Goal: Task Accomplishment & Management: Complete application form

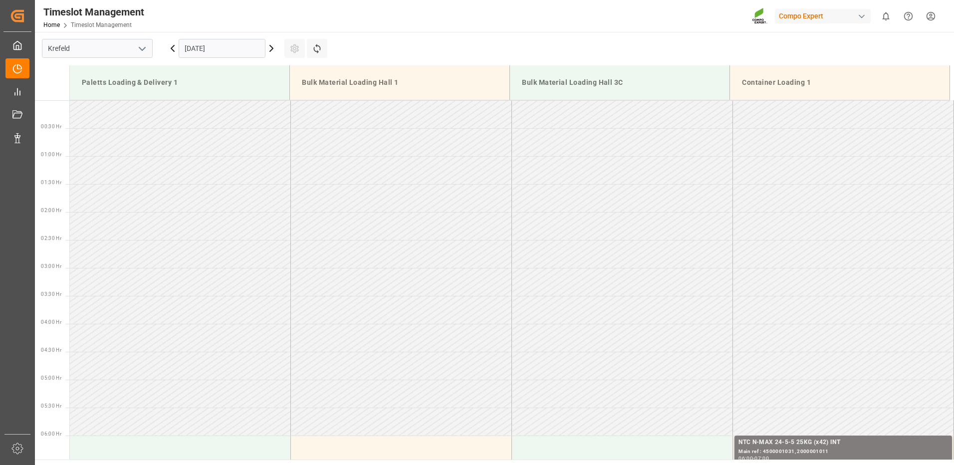
scroll to position [708, 0]
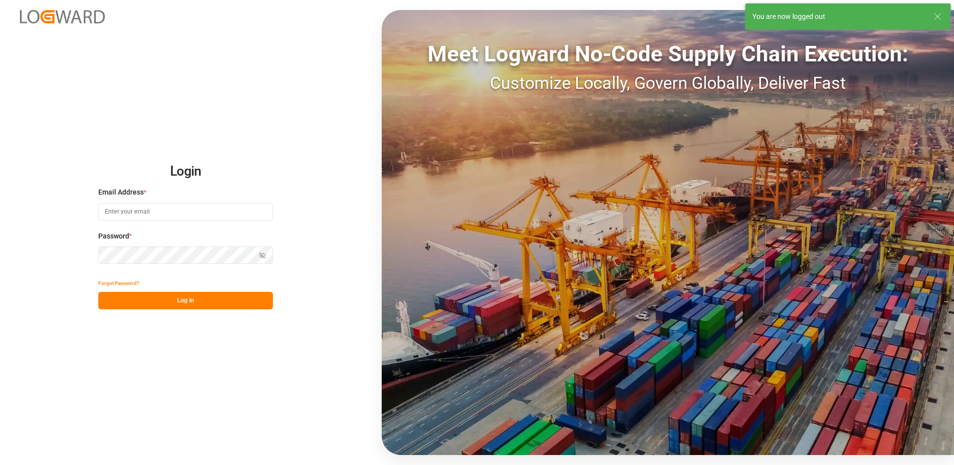
click at [123, 219] on input at bounding box center [185, 211] width 175 height 17
type input "duisburg-cs@haegerundschmidt.com"
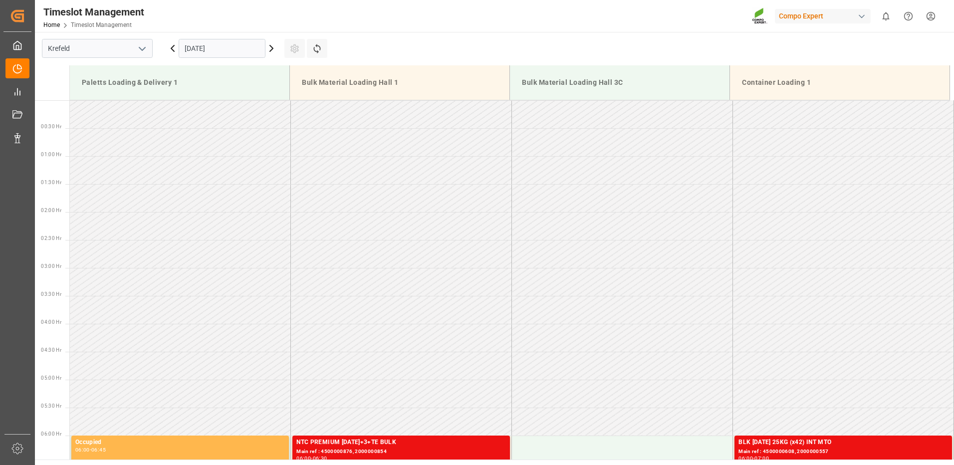
scroll to position [664, 0]
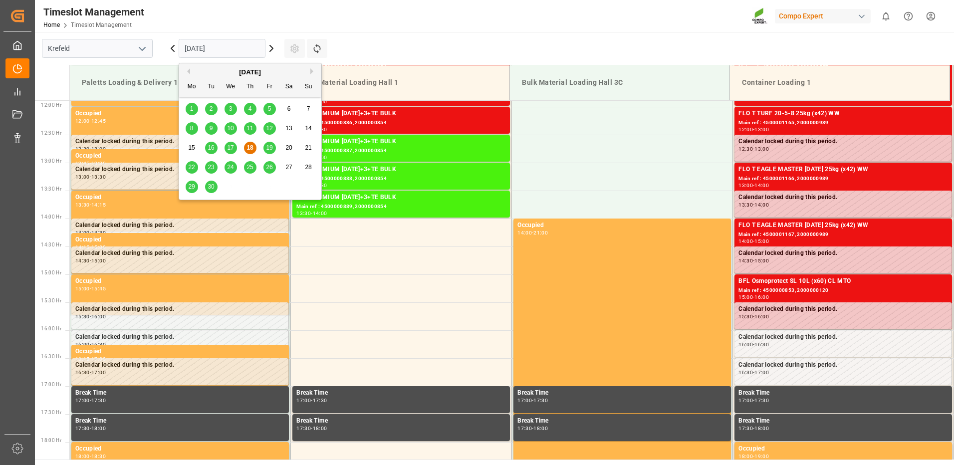
click at [206, 53] on input "[DATE]" at bounding box center [222, 48] width 87 height 19
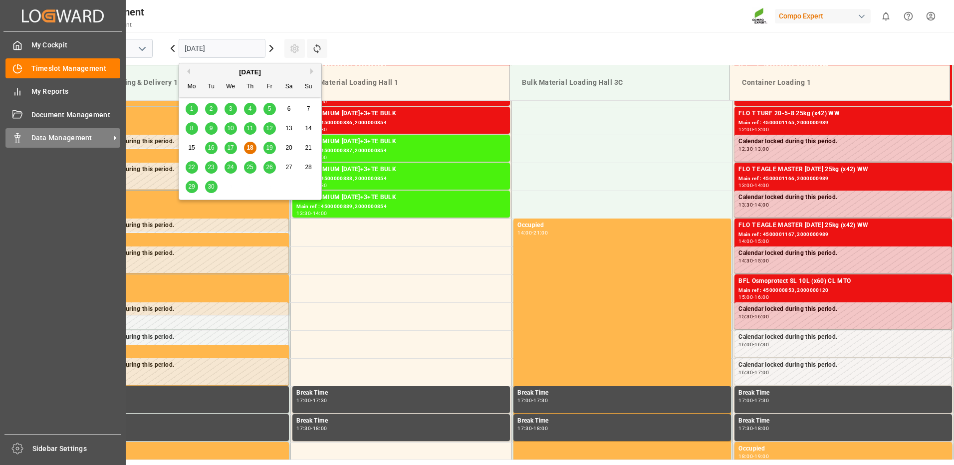
click at [19, 138] on polygon at bounding box center [18, 137] width 3 height 2
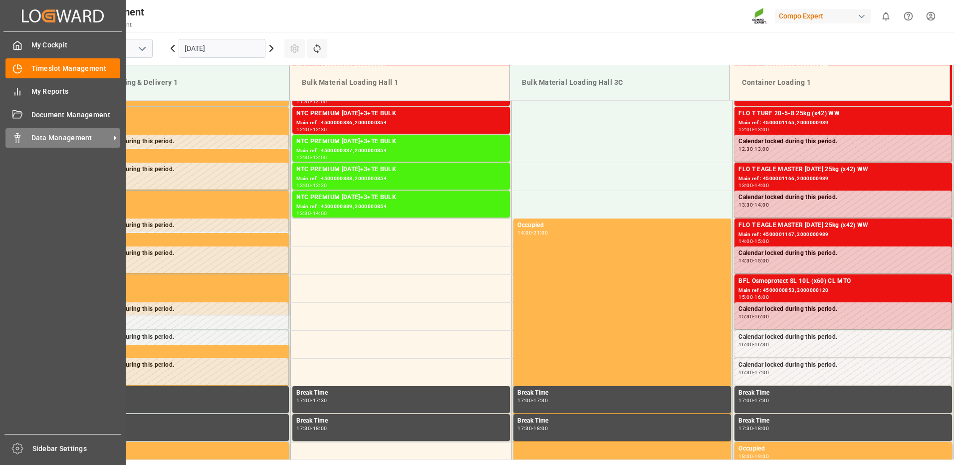
click at [23, 138] on div "Data Management Data Management" at bounding box center [62, 137] width 115 height 19
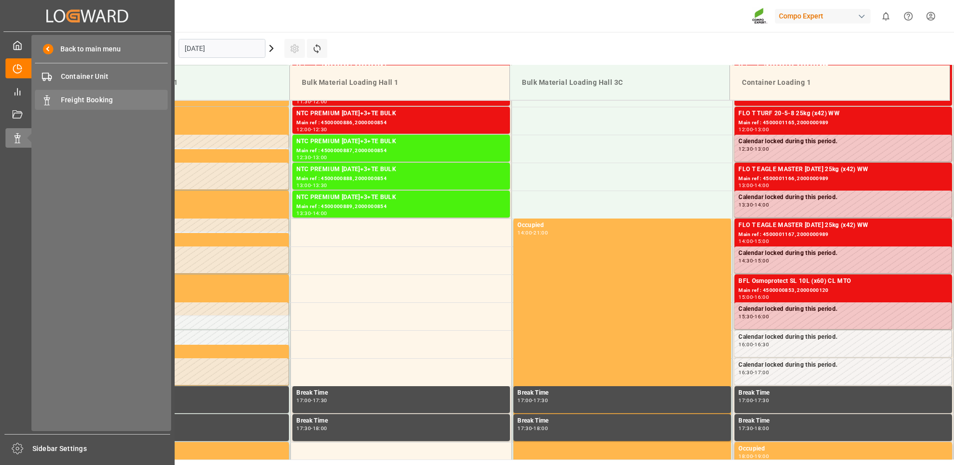
click at [64, 97] on span "Freight Booking" at bounding box center [114, 100] width 107 height 10
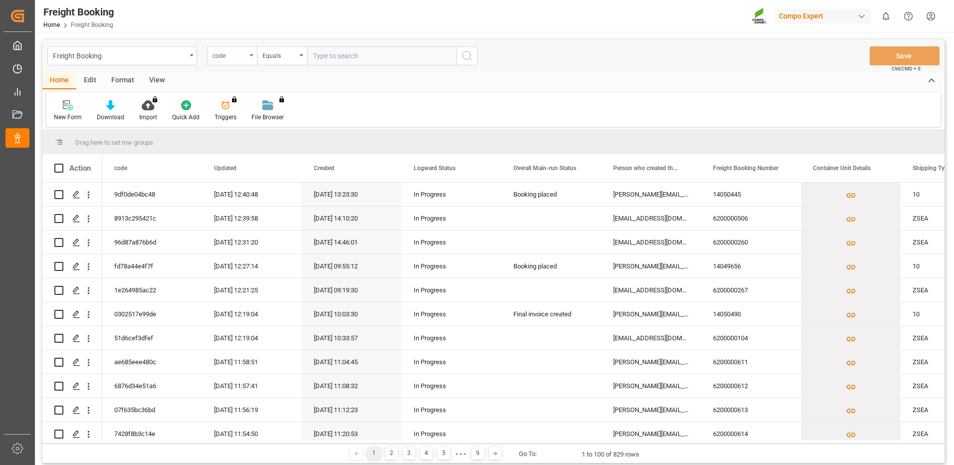
click at [251, 55] on icon "open menu" at bounding box center [251, 55] width 4 height 2
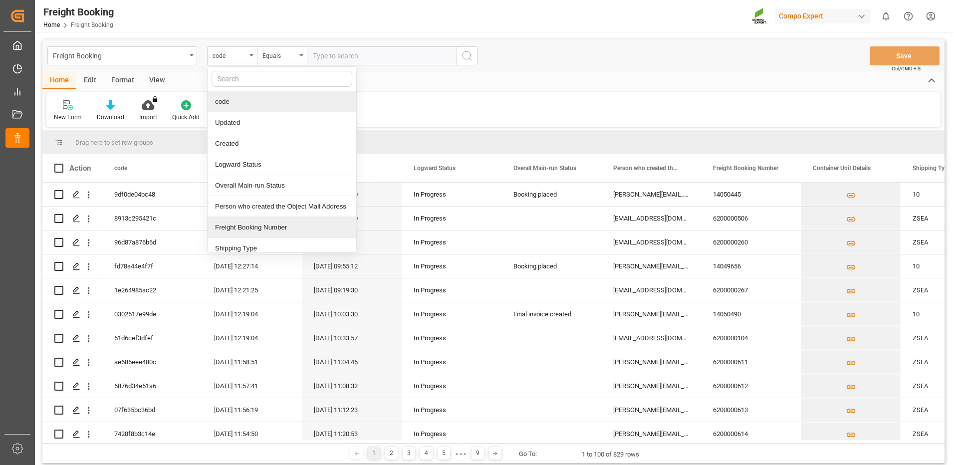
click at [231, 228] on div "Freight Booking Number" at bounding box center [281, 227] width 149 height 21
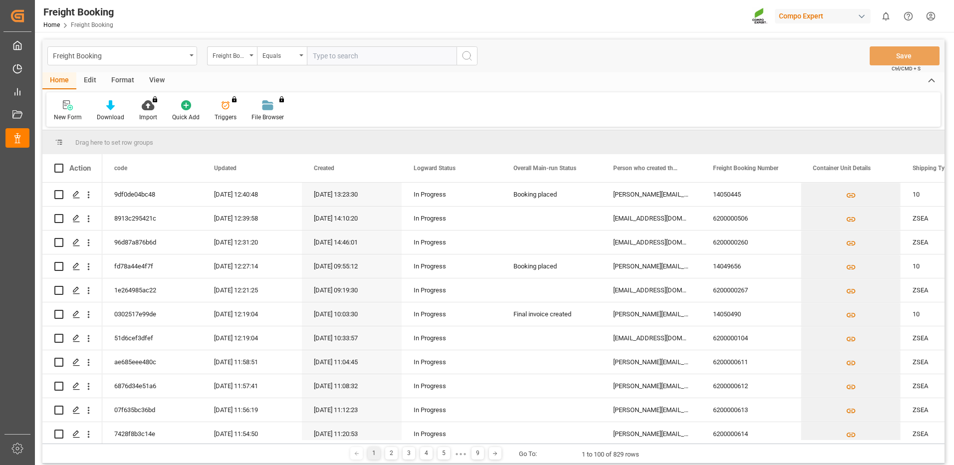
paste input "6200000629"
type input "6200000629"
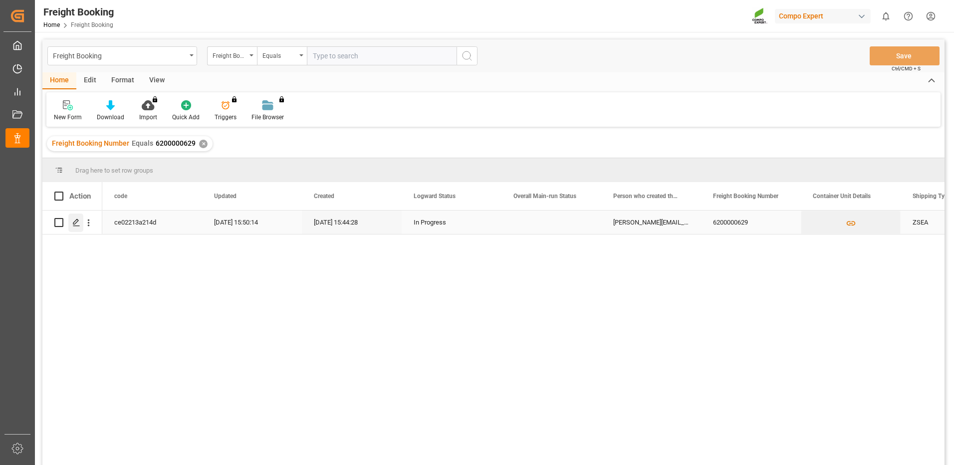
click at [72, 226] on div "Press SPACE to select this row." at bounding box center [75, 222] width 15 height 18
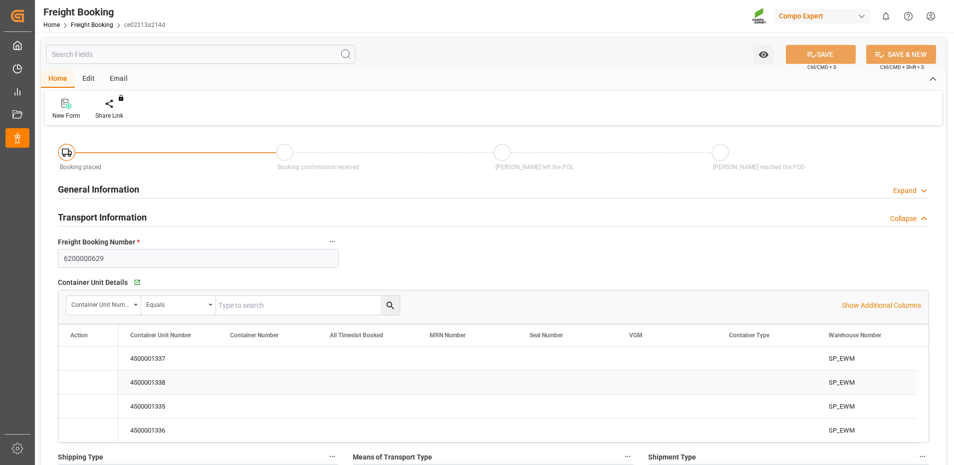
type input "CLVAP"
type input "0"
type input "102240"
type input "18.09.2025 01:00"
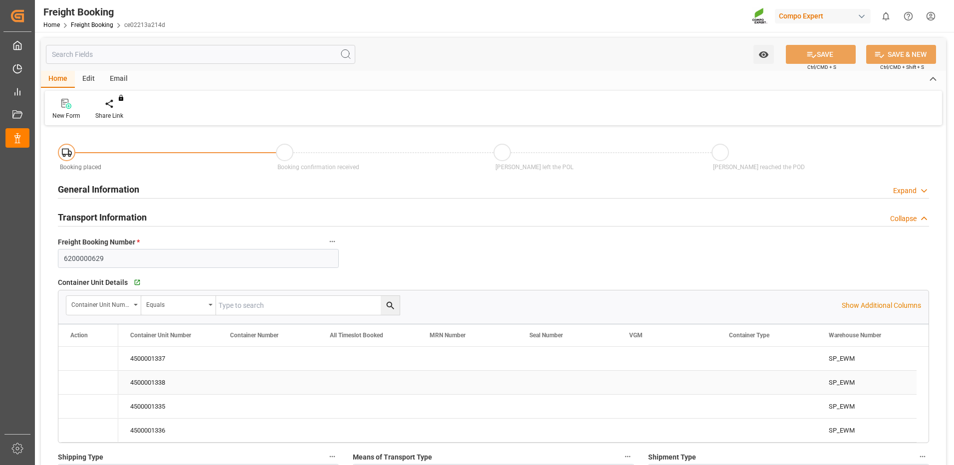
type input "17.09.2025 15:44"
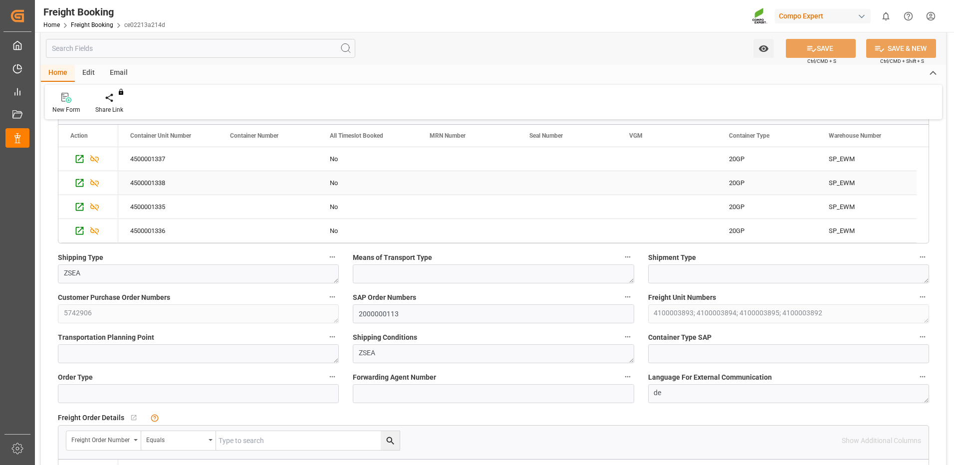
scroll to position [100, 0]
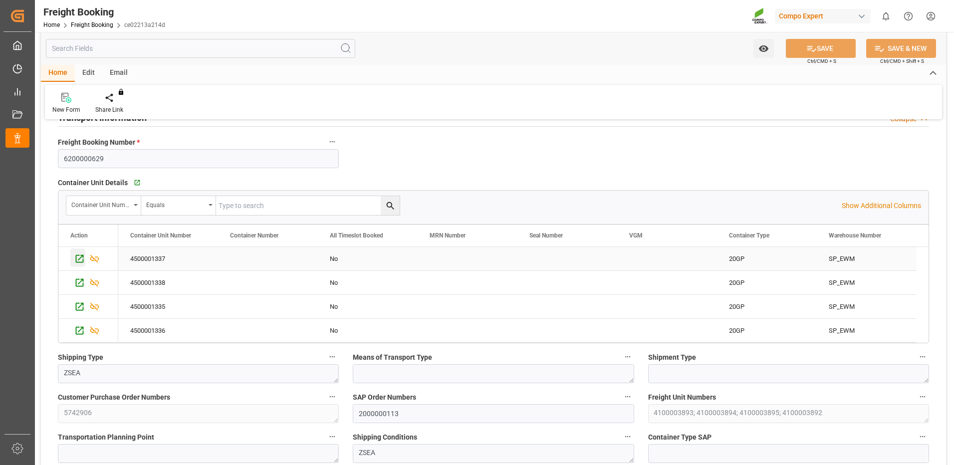
click at [78, 255] on icon "Press SPACE to select this row." at bounding box center [80, 259] width 8 height 8
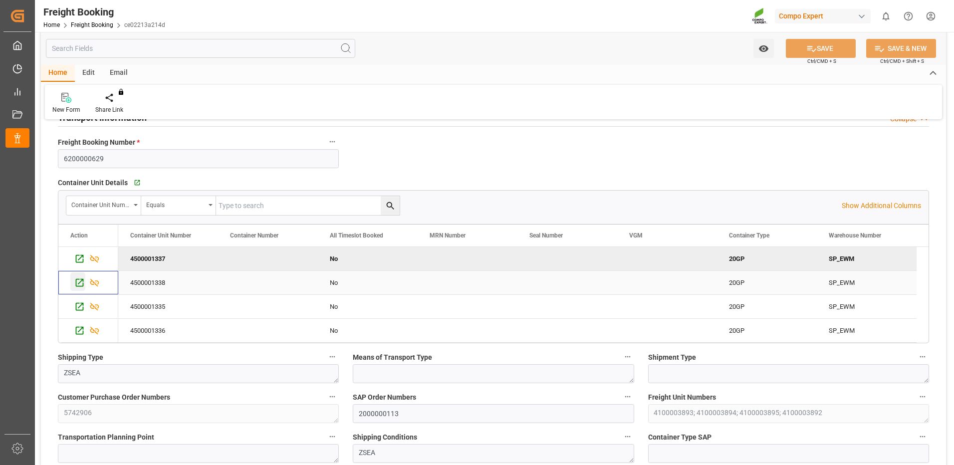
click at [81, 280] on icon "Press SPACE to select this row." at bounding box center [79, 282] width 10 height 10
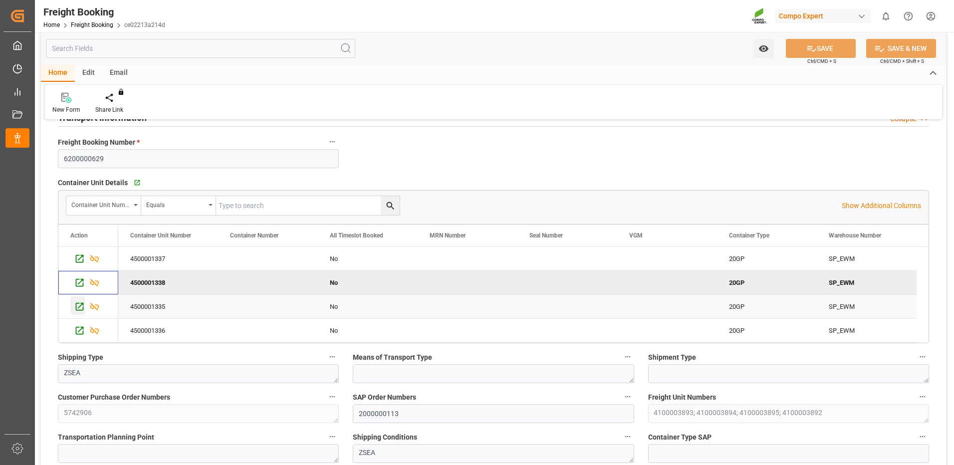
click at [78, 308] on icon "Press SPACE to select this row." at bounding box center [79, 306] width 10 height 10
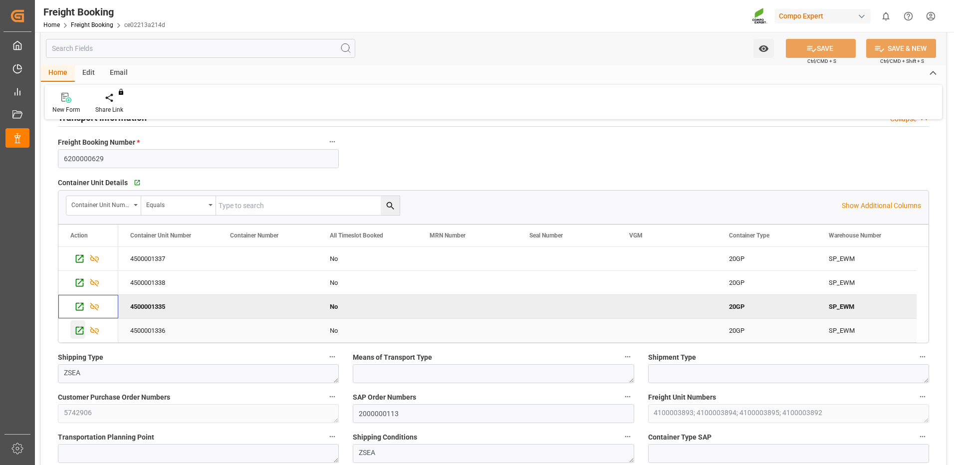
click at [76, 331] on icon "Press SPACE to select this row." at bounding box center [80, 331] width 8 height 8
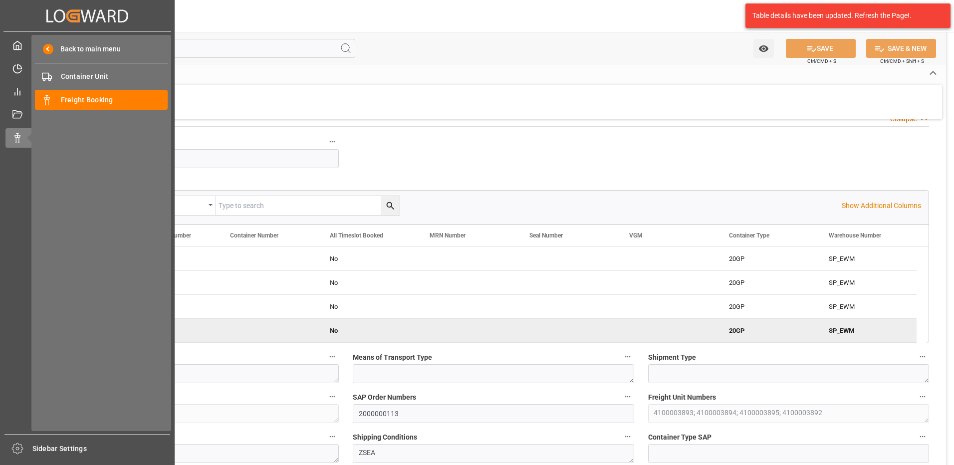
drag, startPoint x: 12, startPoint y: 139, endPoint x: 0, endPoint y: 180, distance: 42.8
click at [0, 180] on html "Created by potrace 1.15, written by Peter Selinger 2001-2017 Created by potrace…" at bounding box center [477, 232] width 954 height 465
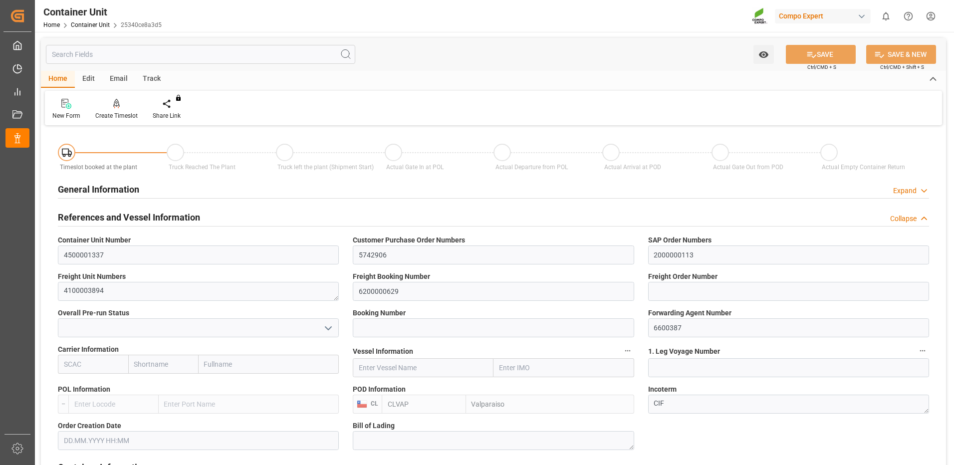
type input "CLVAP"
type input "7"
type input "0"
type input "8"
type input "0"
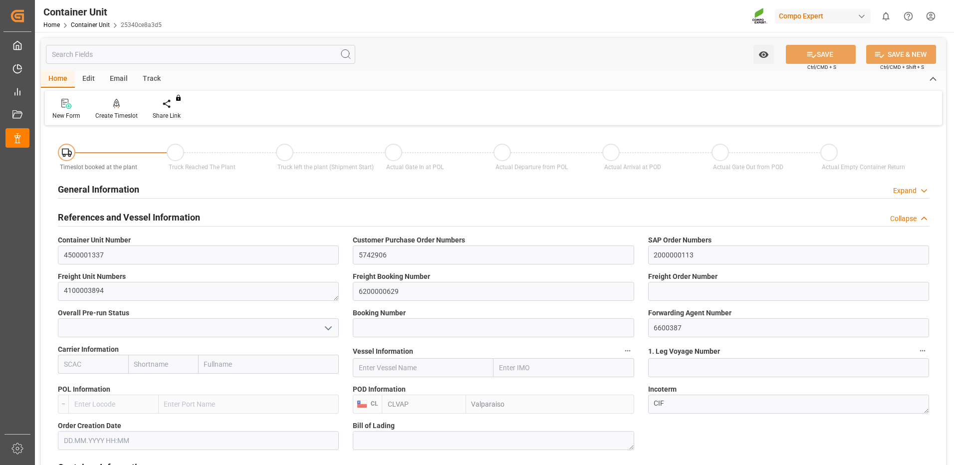
type input "0"
type input "25560"
type input "[DATE]"
click at [118, 113] on div "Create Timeslot" at bounding box center [116, 115] width 42 height 9
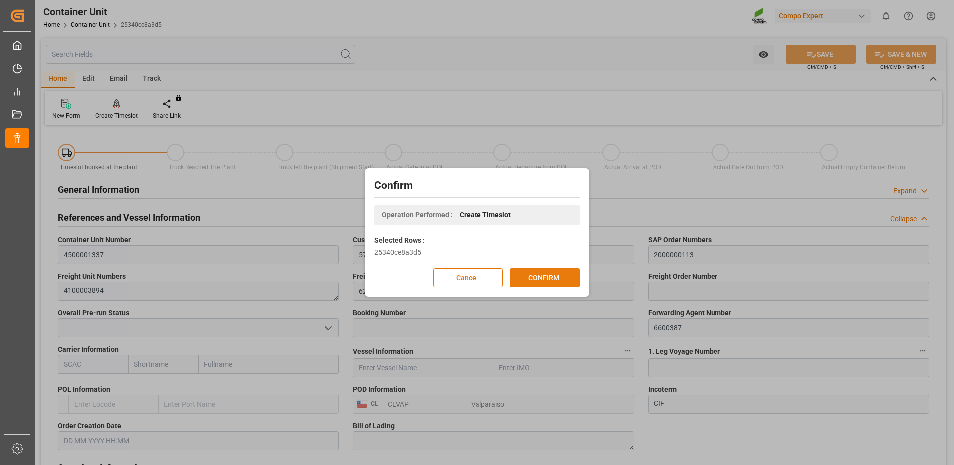
click at [547, 277] on button "CONFIRM" at bounding box center [545, 277] width 70 height 19
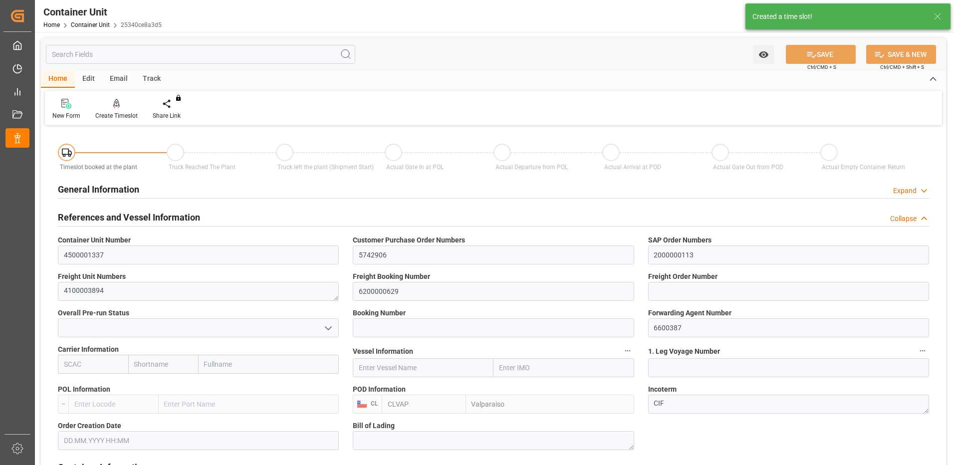
type input "CLVAP"
type input "7"
type input "0"
type input "8"
type input "0"
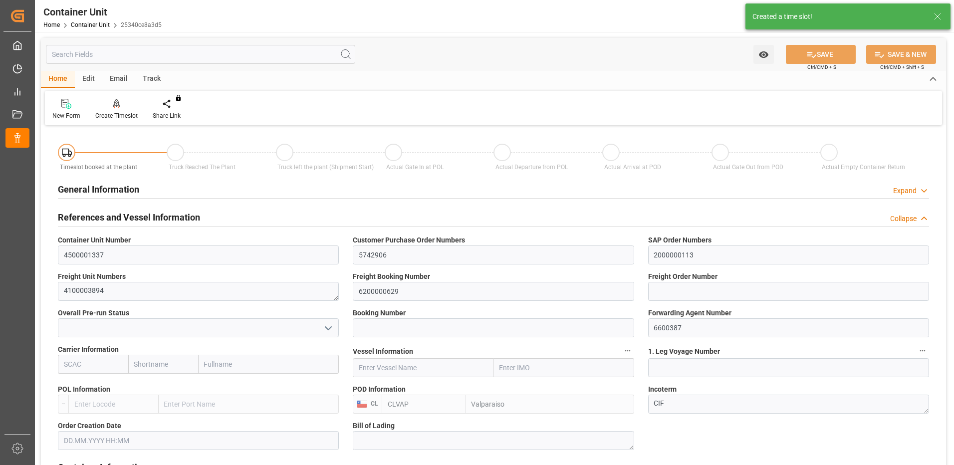
type input "0"
type input "25560"
type input "[DATE]"
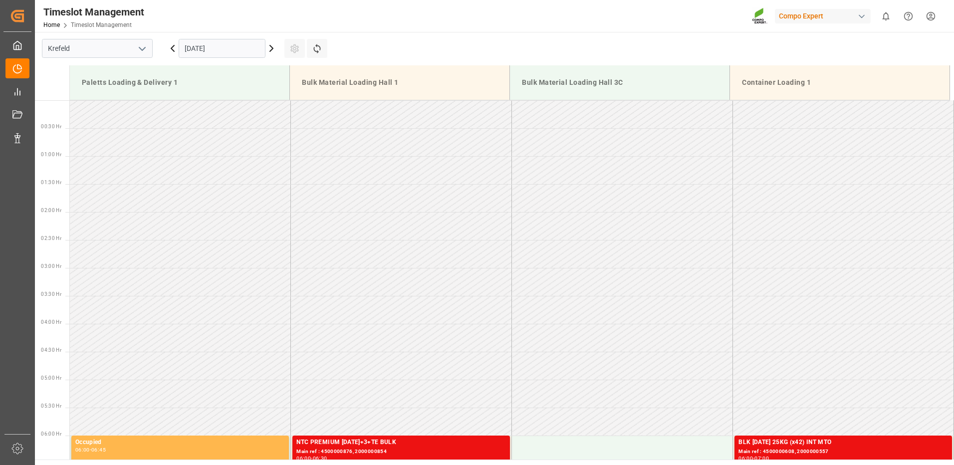
scroll to position [664, 0]
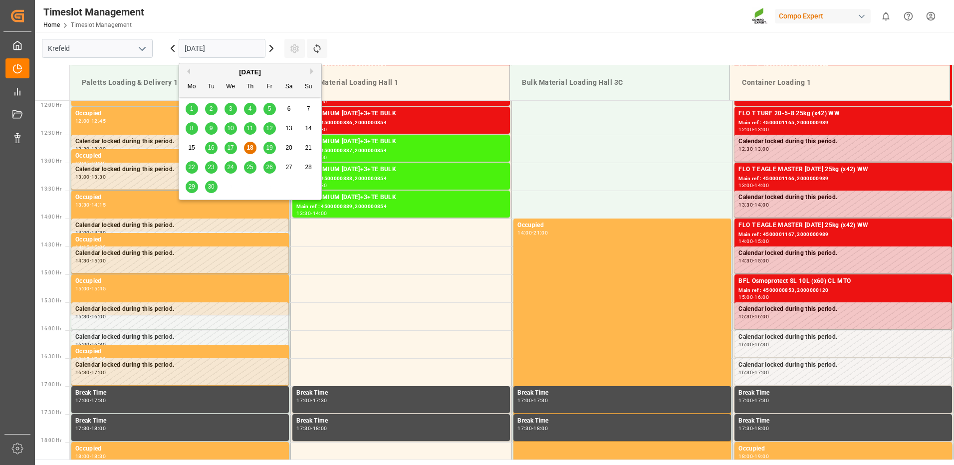
click at [210, 46] on input "[DATE]" at bounding box center [222, 48] width 87 height 19
click at [311, 71] on button "Next Month" at bounding box center [313, 71] width 6 height 6
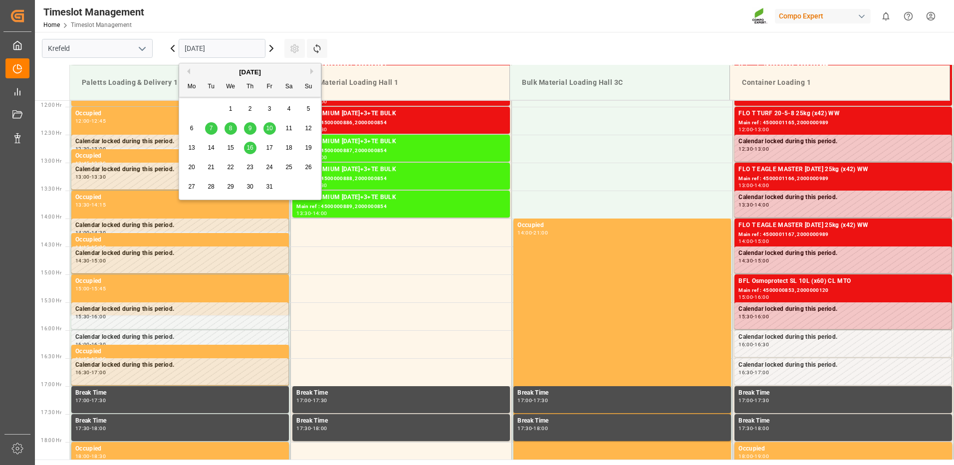
click at [266, 128] on div "10" at bounding box center [269, 129] width 12 height 12
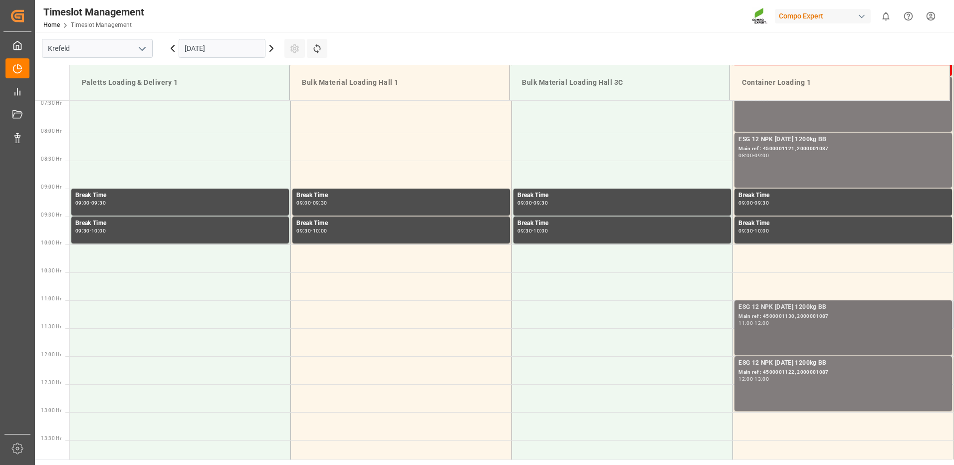
scroll to position [464, 0]
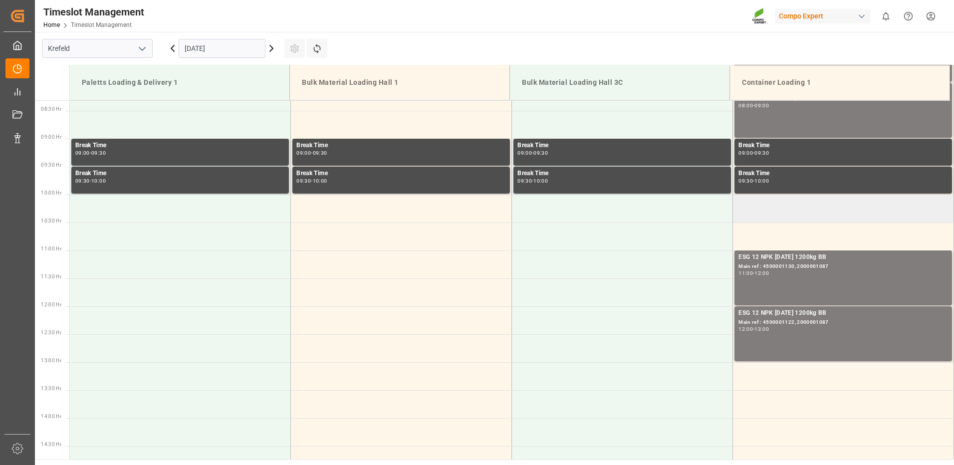
click at [754, 213] on td at bounding box center [843, 209] width 221 height 28
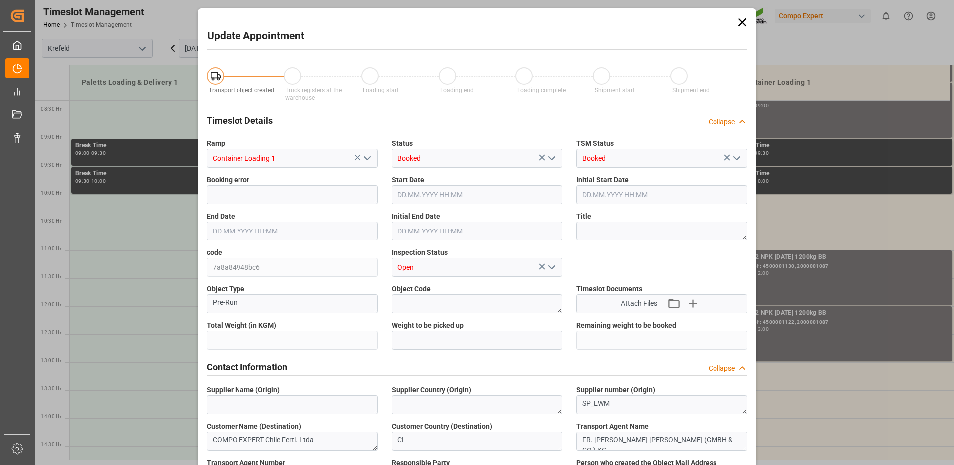
type input "25560"
type input "0"
type input "10.10.2025 10:00"
type input "10.10.2025 10:30"
type input "18.09.2025 11:18"
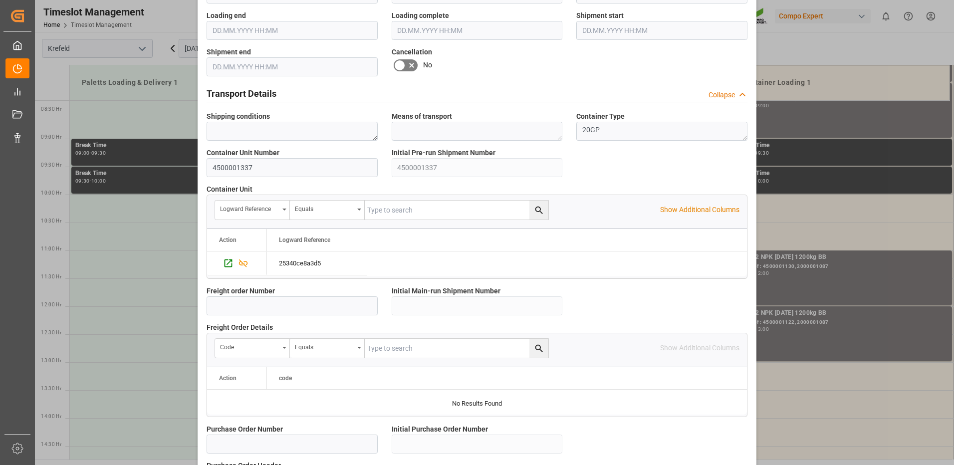
scroll to position [850, 0]
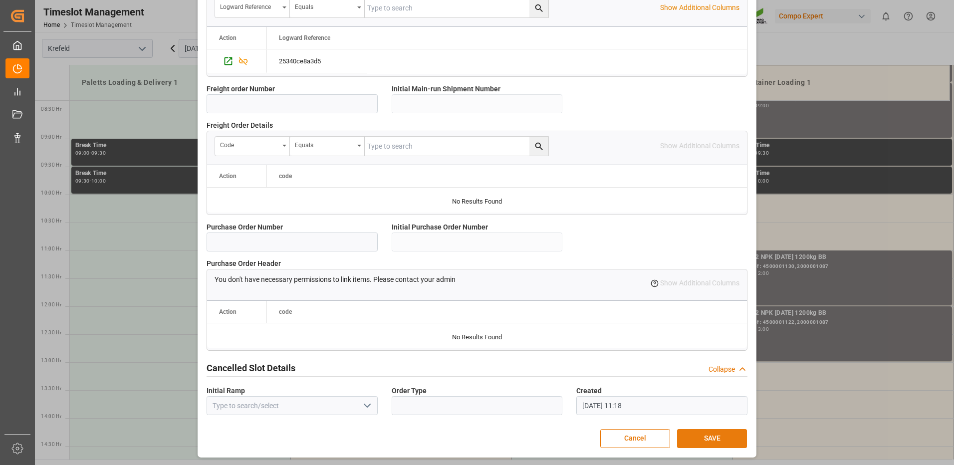
click at [706, 440] on button "SAVE" at bounding box center [712, 438] width 70 height 19
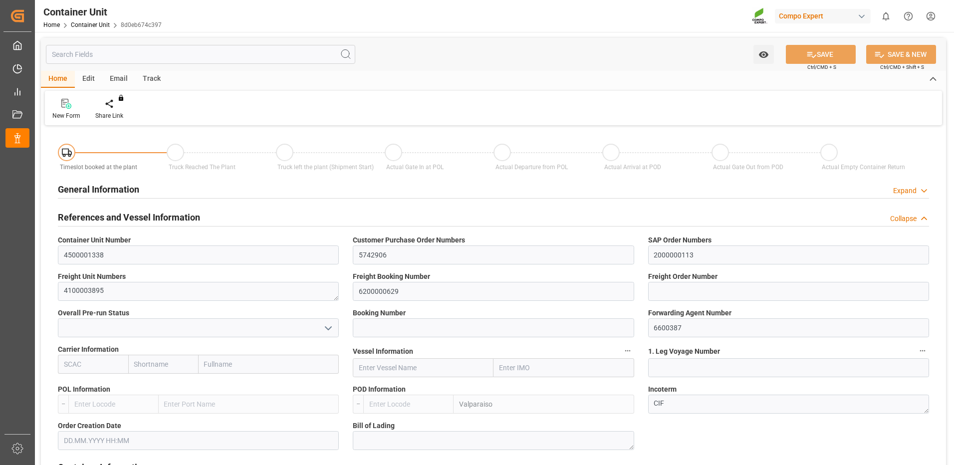
type input "CLVAP"
type input "7"
type input "0"
type input "8"
type input "0"
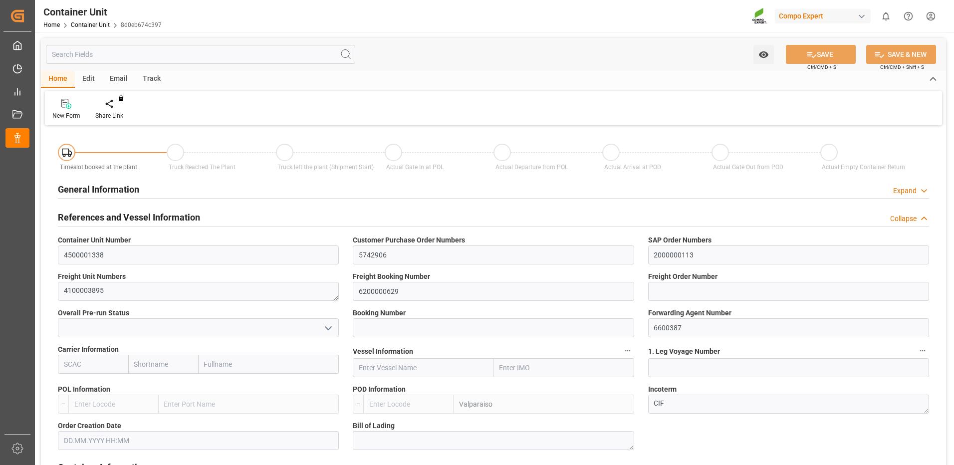
type input "0"
type input "25560"
type input "18.09.2025"
click at [114, 111] on div "Create Timeslot" at bounding box center [116, 109] width 57 height 22
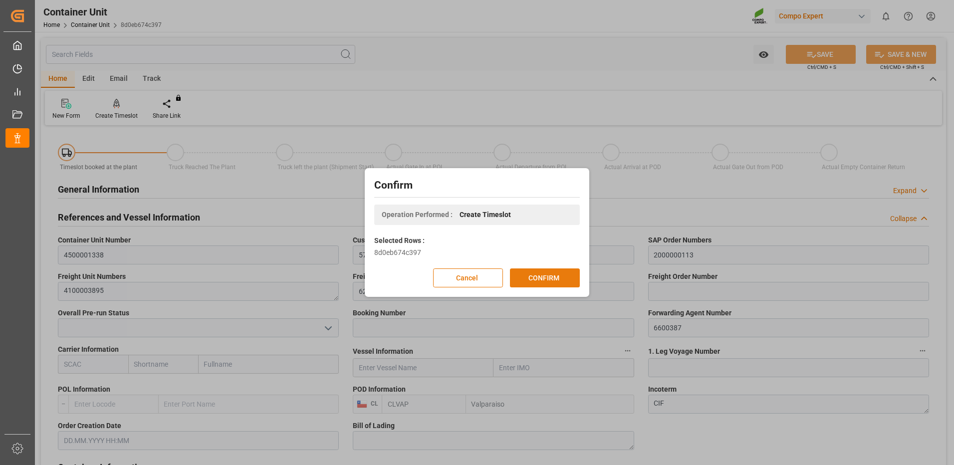
click at [538, 280] on button "CONFIRM" at bounding box center [545, 277] width 70 height 19
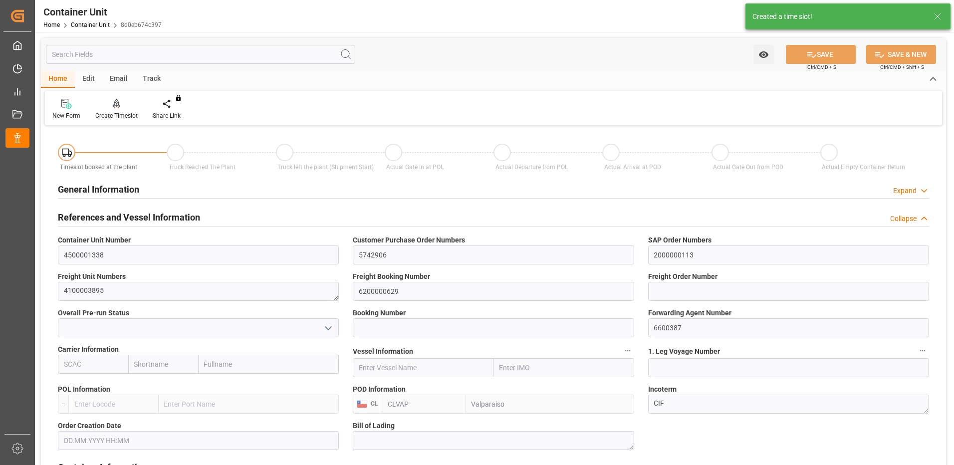
type input "18.09.2025"
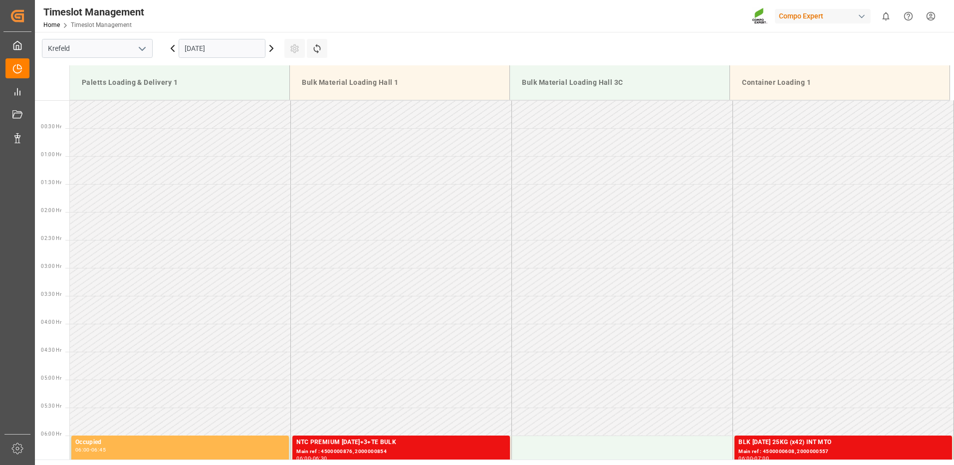
scroll to position [664, 0]
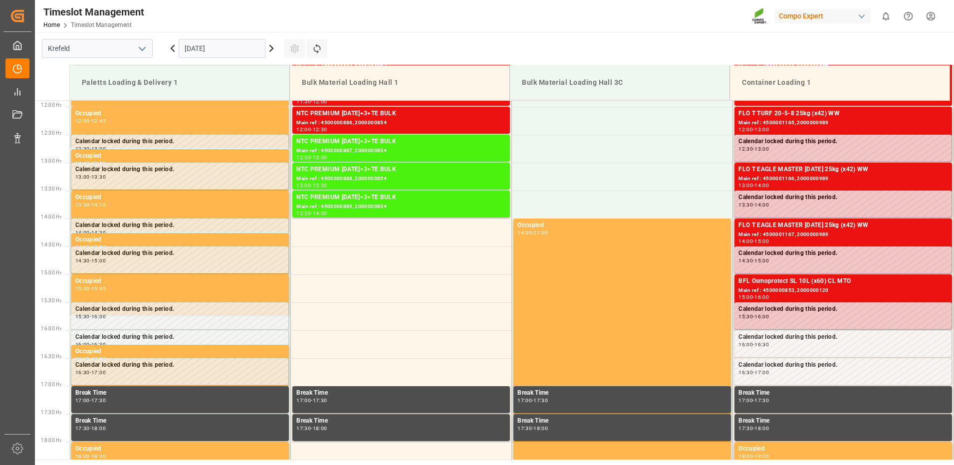
click at [208, 52] on input "[DATE]" at bounding box center [222, 48] width 87 height 19
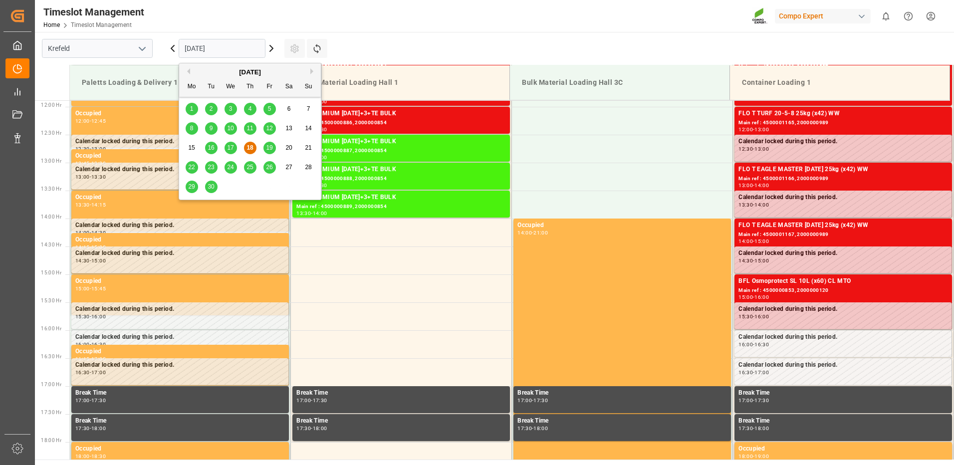
click at [310, 73] on button "Next Month" at bounding box center [313, 71] width 6 height 6
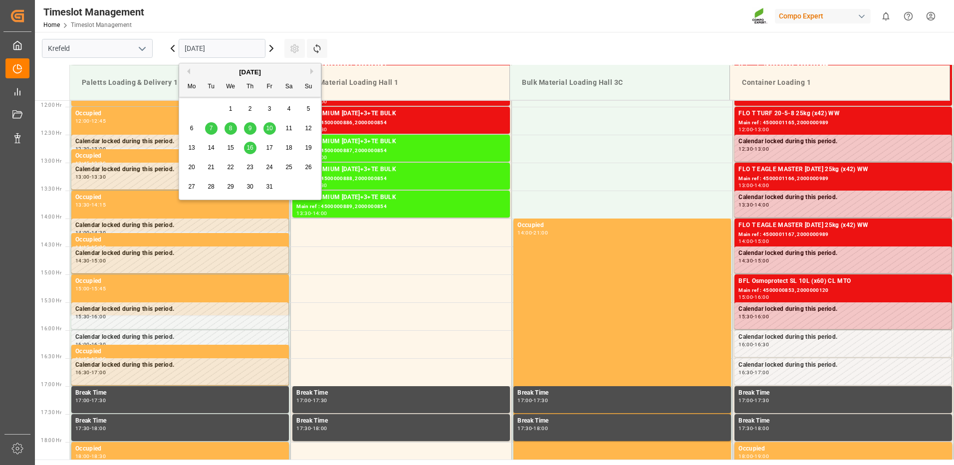
click at [267, 130] on span "10" at bounding box center [269, 128] width 6 height 7
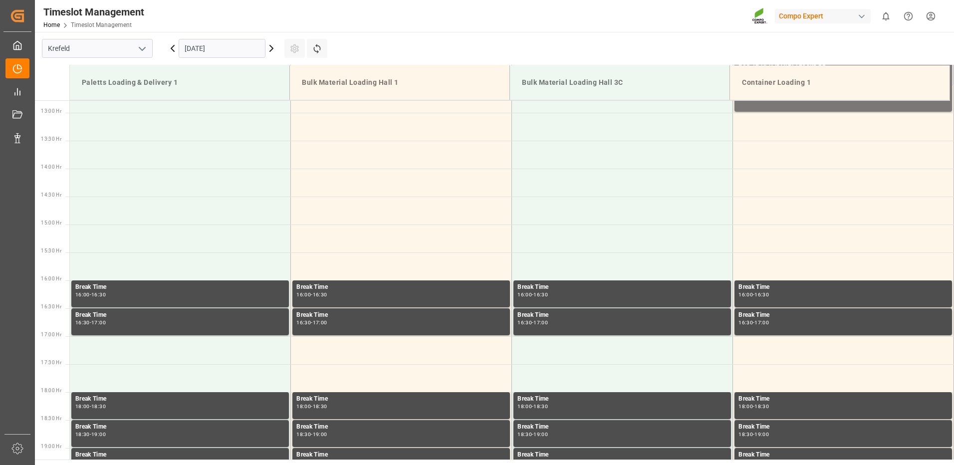
scroll to position [564, 0]
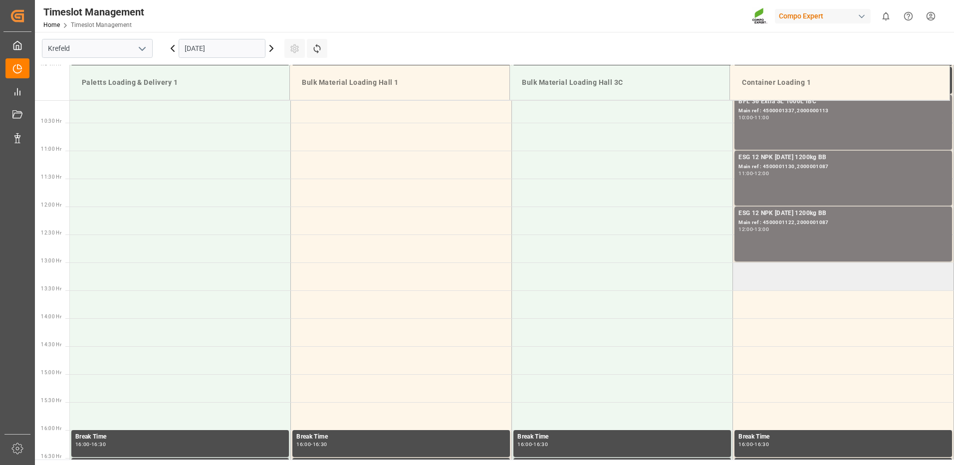
click at [757, 277] on td at bounding box center [843, 276] width 221 height 28
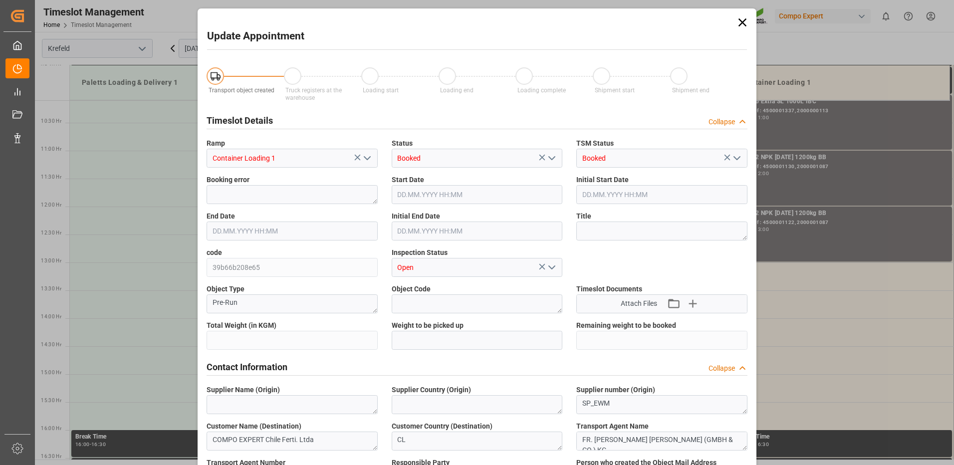
type input "25560"
type input "0"
type input "[DATE] 13:00"
type input "[DATE] 13:30"
type input "[DATE] 11:19"
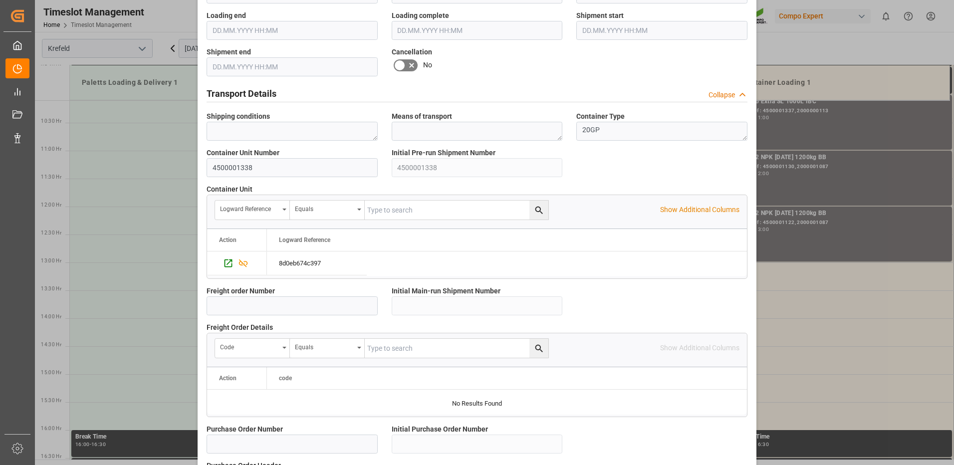
scroll to position [850, 0]
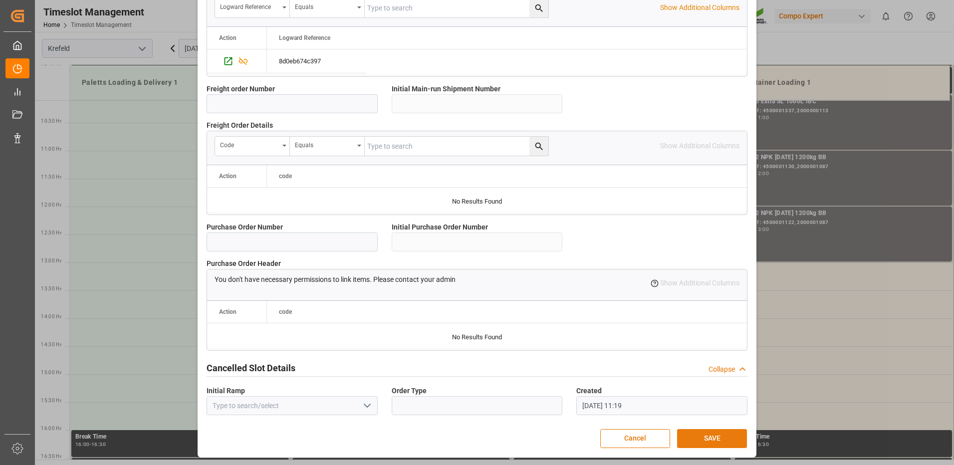
click at [700, 436] on button "SAVE" at bounding box center [712, 438] width 70 height 19
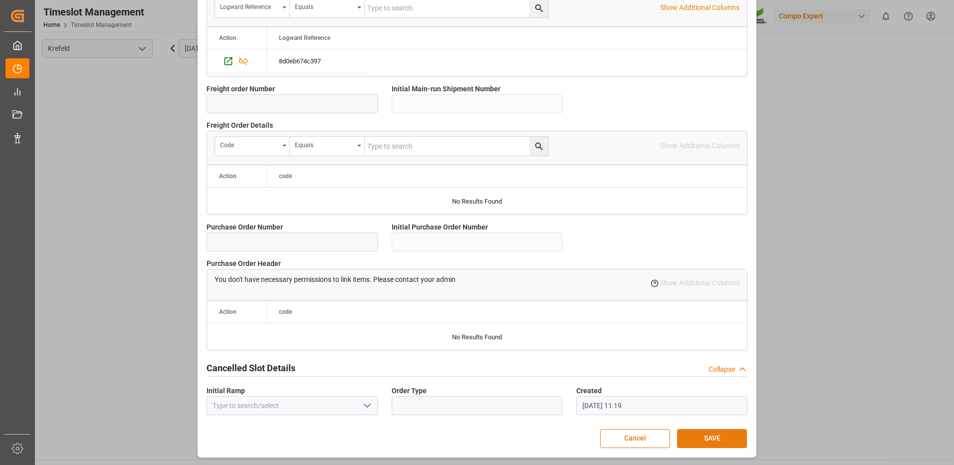
click at [706, 436] on button "SAVE" at bounding box center [712, 438] width 70 height 19
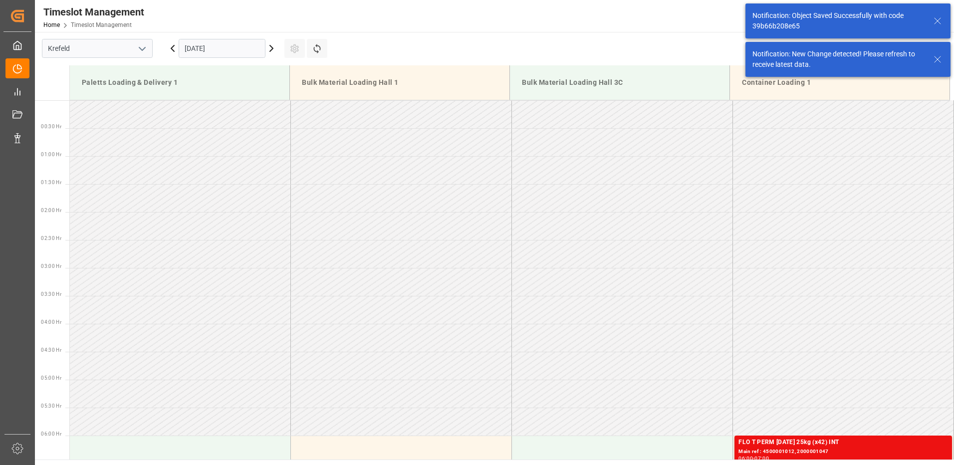
scroll to position [664, 0]
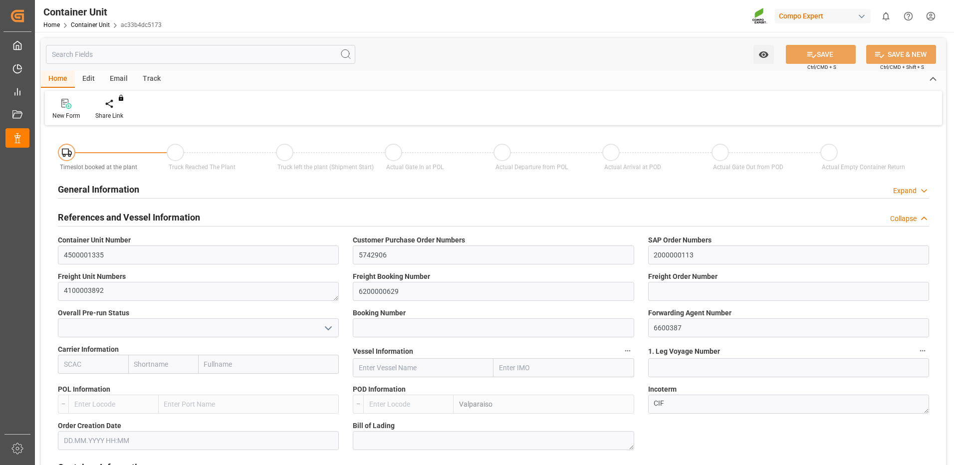
type input "CLVAP"
type input "7"
type input "0"
type input "8"
type input "0"
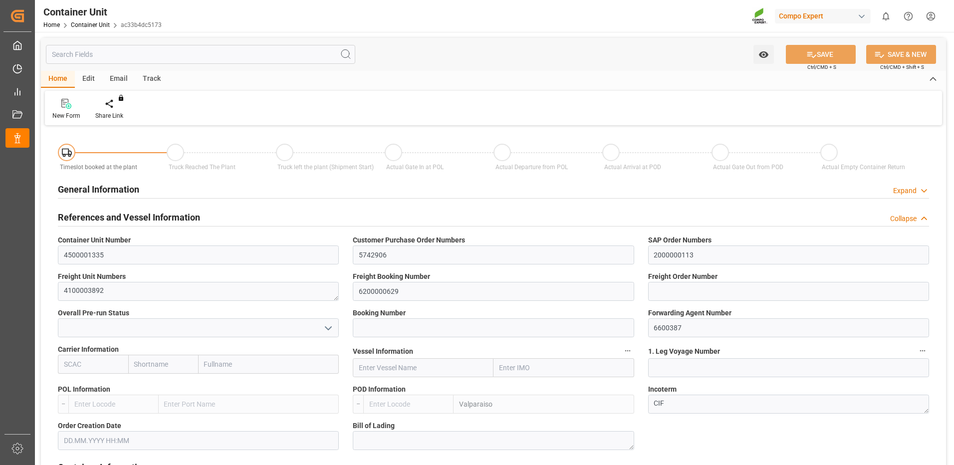
type input "0"
type input "25560"
type input "18.09.2025"
click at [108, 119] on div "Create Timeslot" at bounding box center [116, 115] width 42 height 9
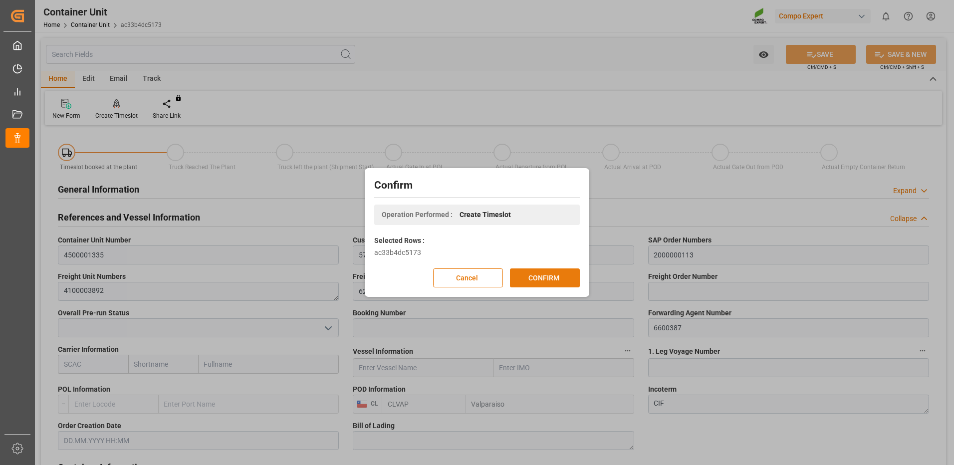
click at [544, 272] on button "CONFIRM" at bounding box center [545, 277] width 70 height 19
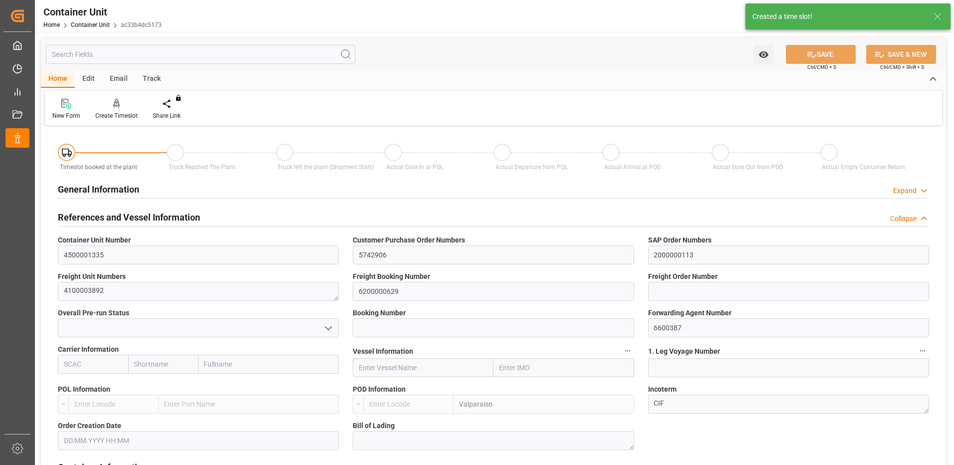
type input "CLVAP"
type input "7"
type input "0"
type input "8"
type input "0"
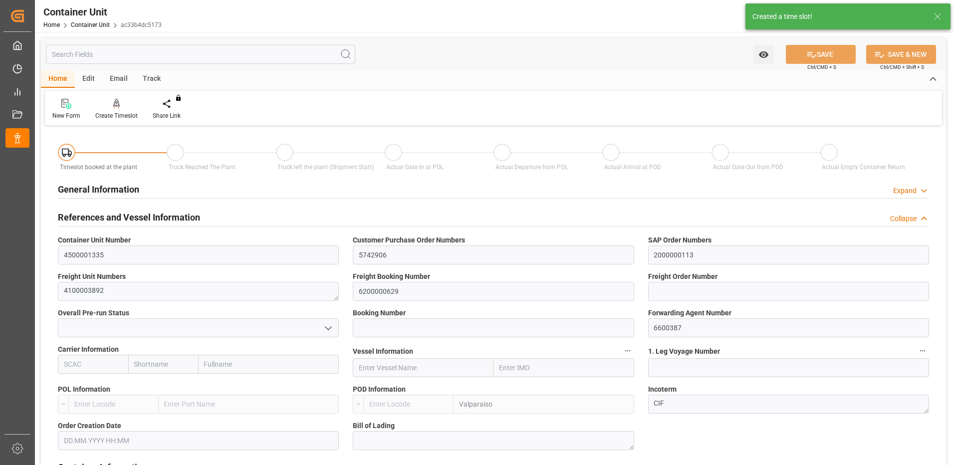
type input "0"
type input "25560"
type input "[DATE]"
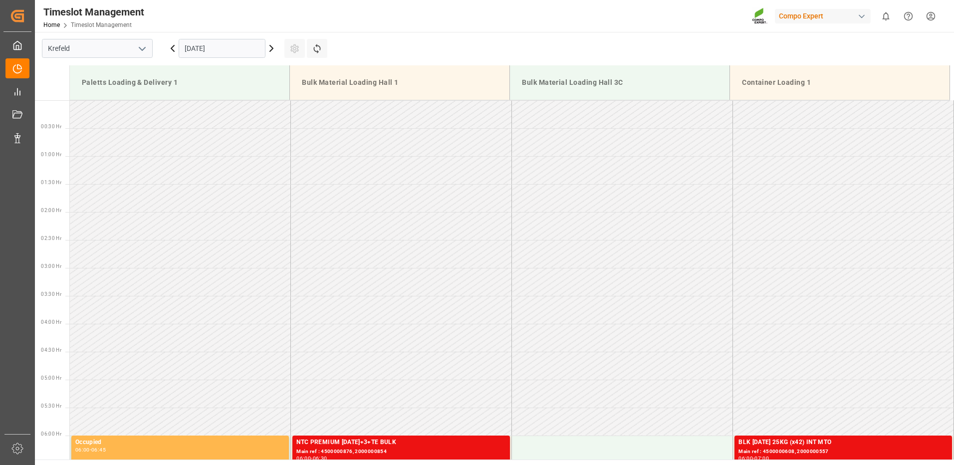
scroll to position [664, 0]
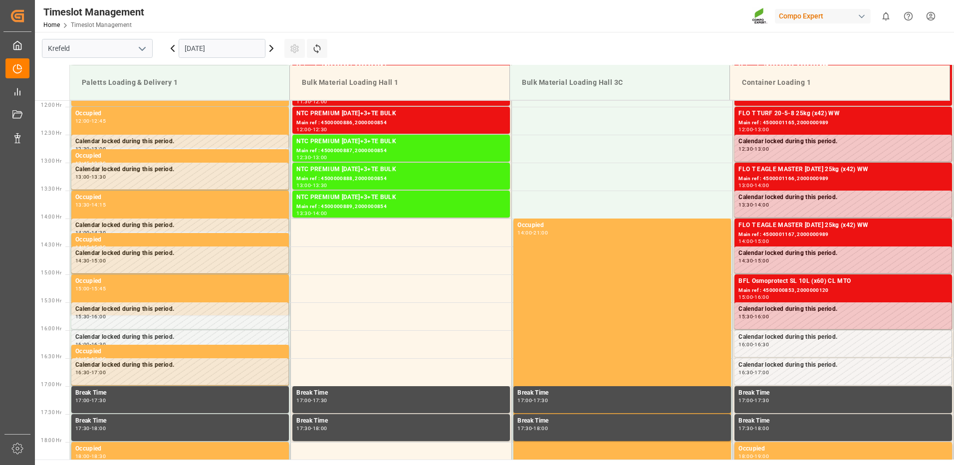
click at [226, 43] on input "[DATE]" at bounding box center [222, 48] width 87 height 19
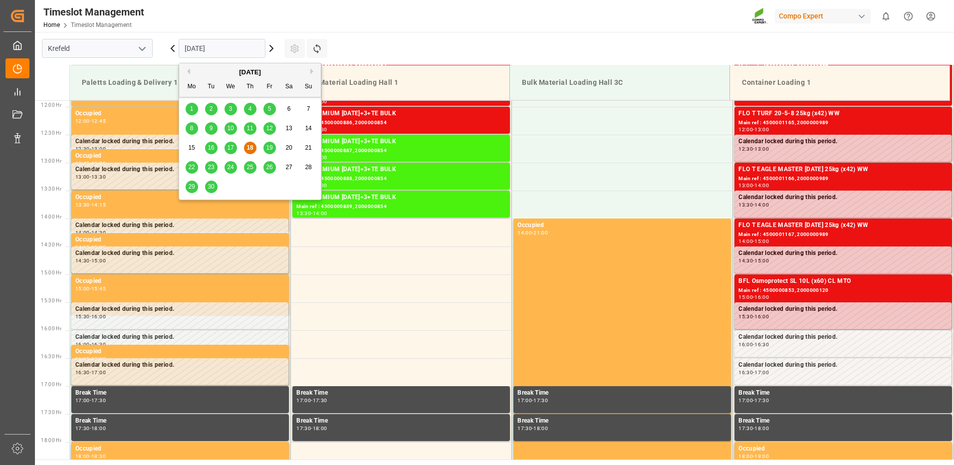
click at [313, 71] on button "Next Month" at bounding box center [313, 71] width 6 height 6
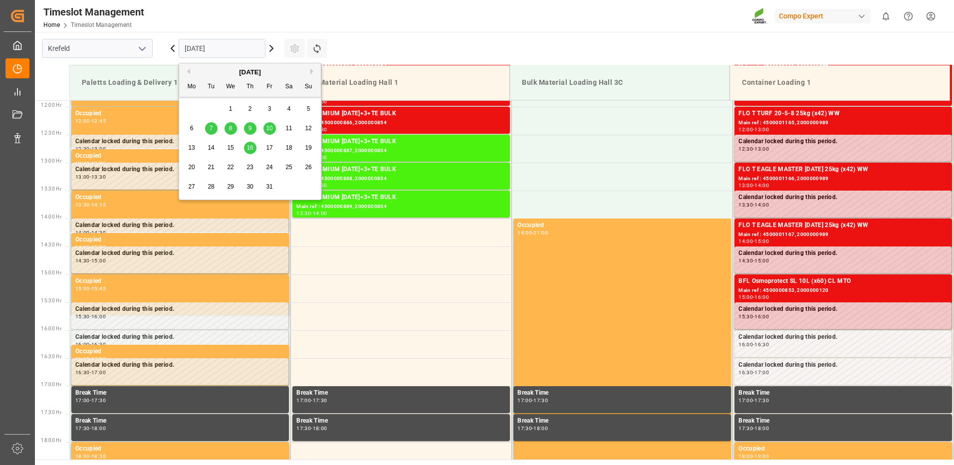
click at [269, 127] on span "10" at bounding box center [269, 128] width 6 height 7
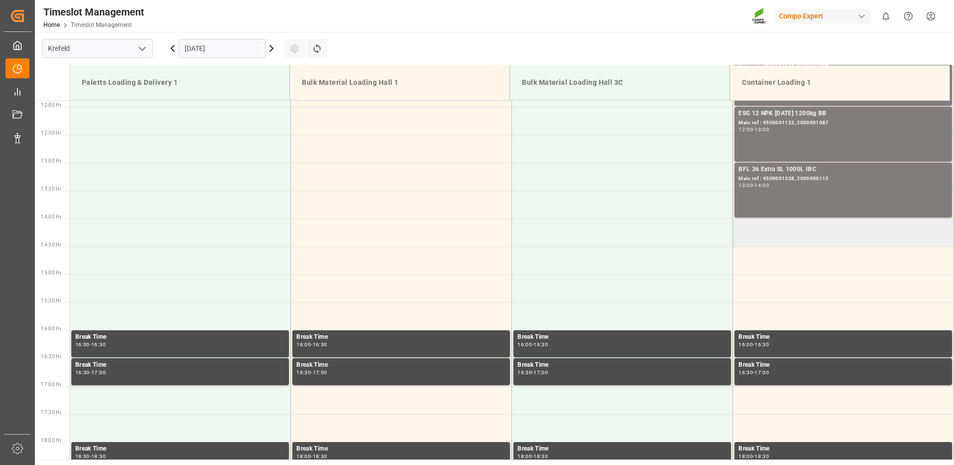
click at [751, 232] on td at bounding box center [843, 232] width 221 height 28
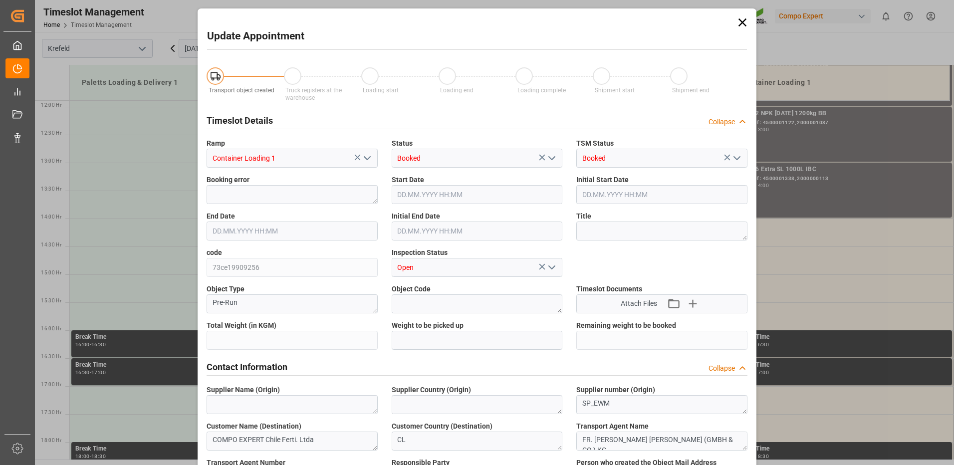
type input "25560"
type input "0"
type input "[DATE] 14:00"
type input "[DATE] 14:30"
type input "[DATE] 11:19"
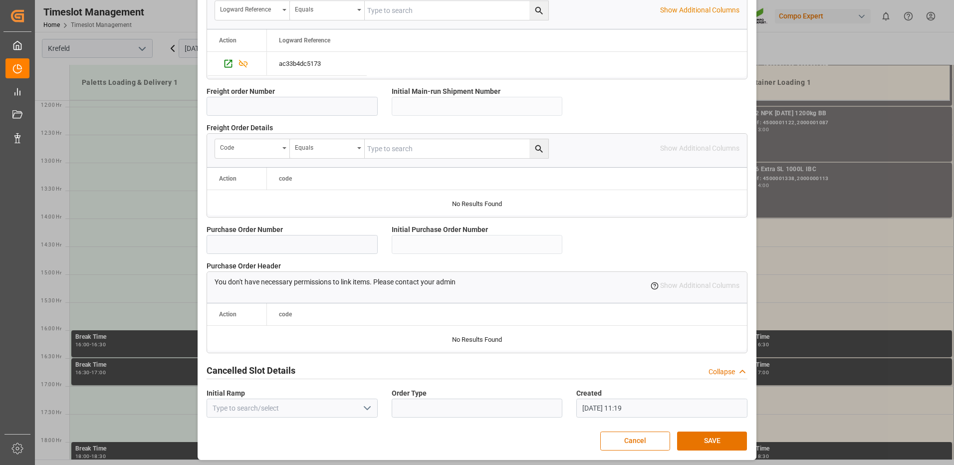
scroll to position [850, 0]
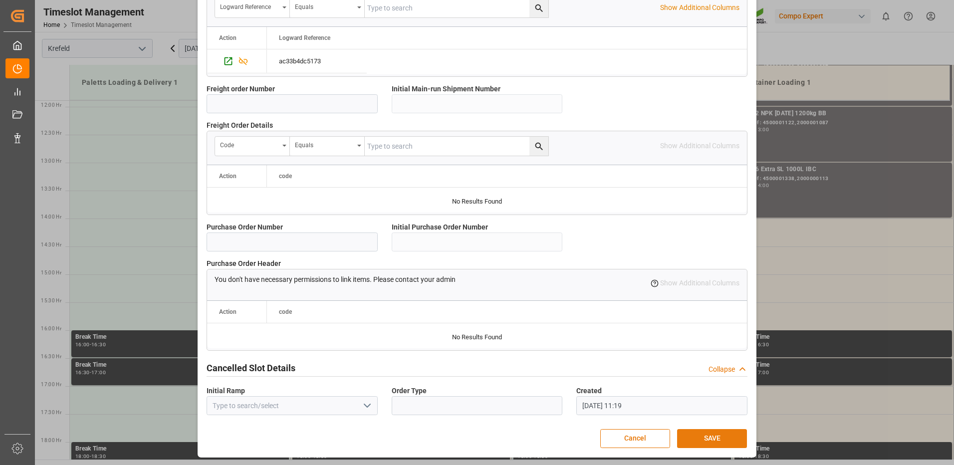
click at [695, 437] on button "SAVE" at bounding box center [712, 438] width 70 height 19
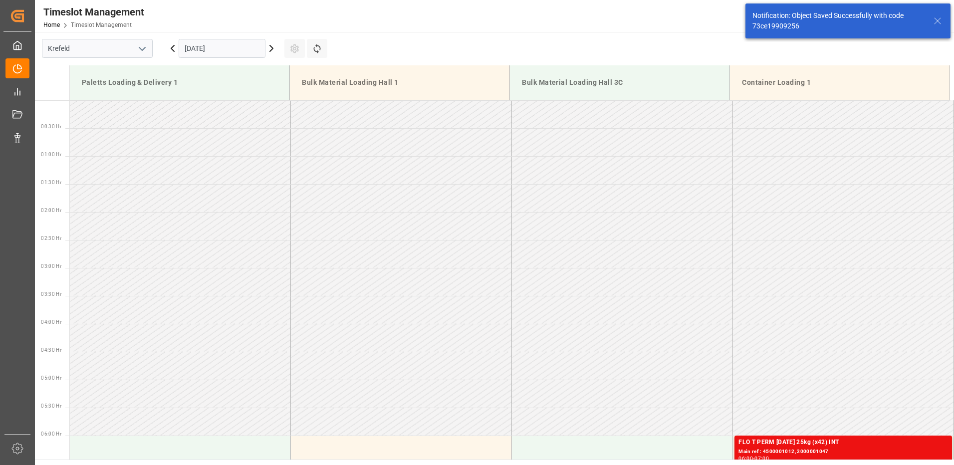
scroll to position [685, 0]
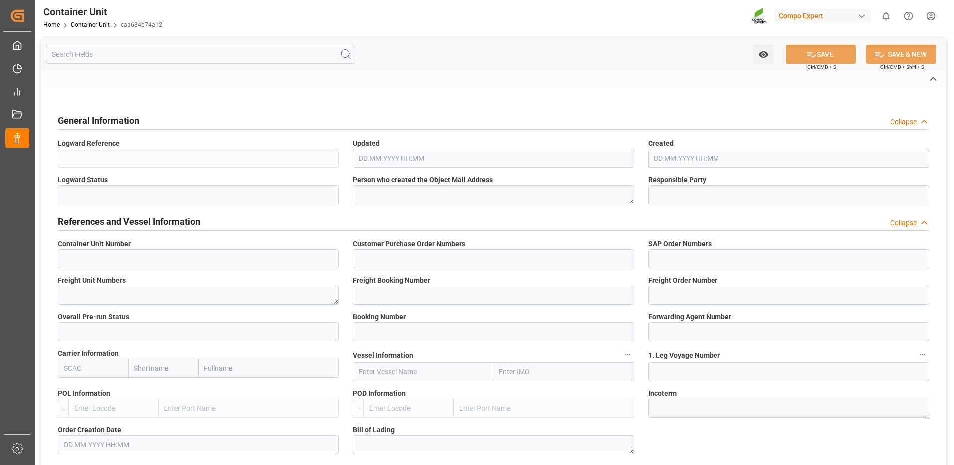
type input "4500001336"
type input "5742906"
type input "2000000113"
type textarea "4100003893"
type input "6200000629"
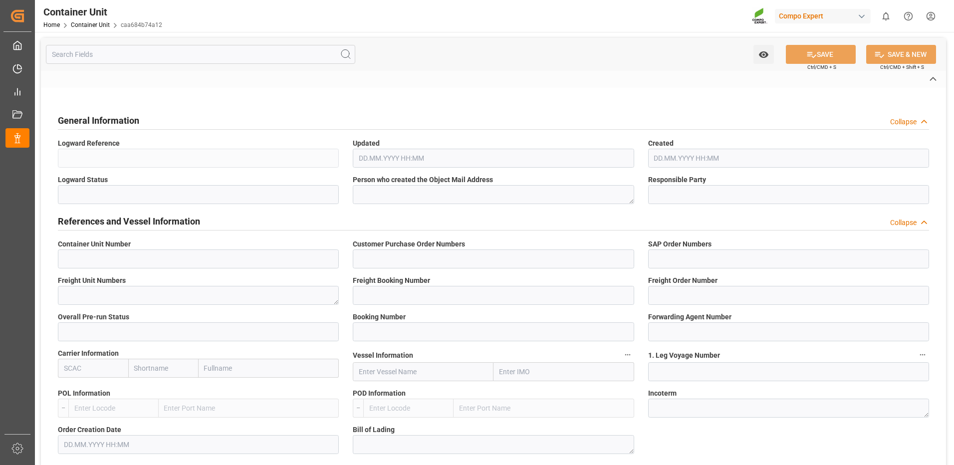
type input "6600387"
type input "Valparaiso"
type textarea "CIF"
type input "No"
type input "20GP"
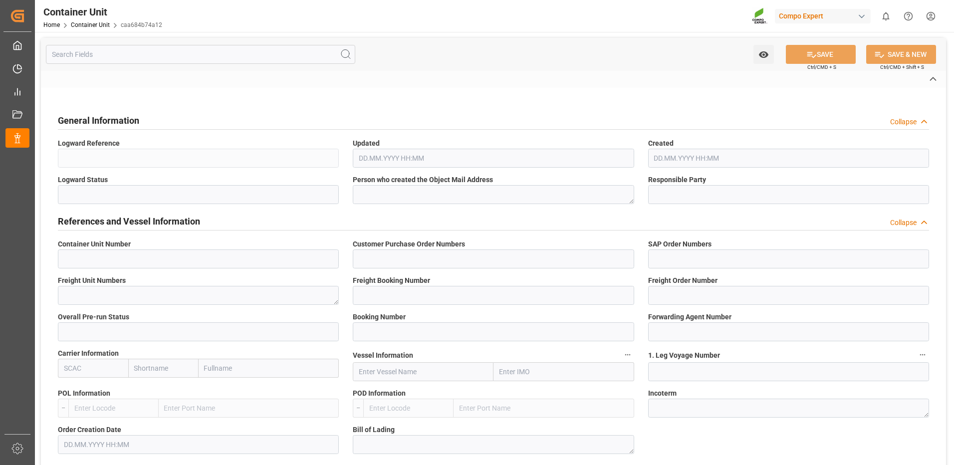
type input "2"
type textarea "ZSEA"
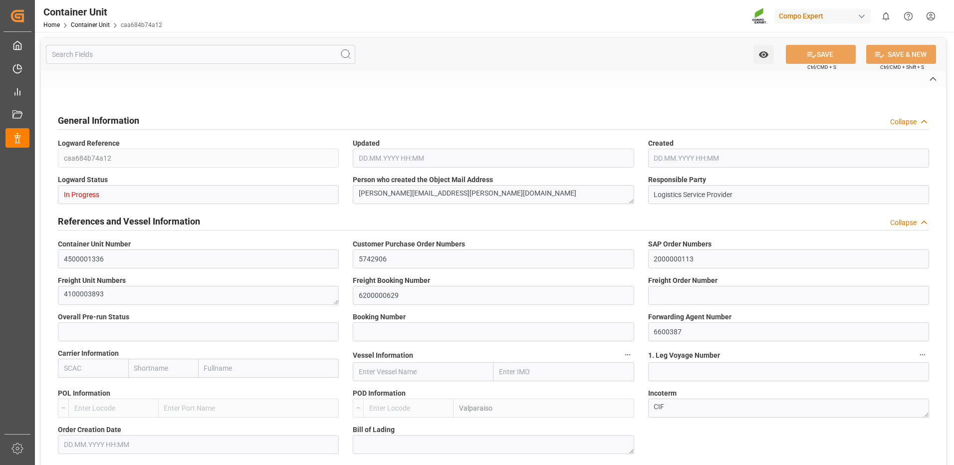
type textarea "7550157"
type input "Chile"
type input "EUR"
type textarea "BFL 36 Extra SL 1000L IBC"
type textarea "1381702004"
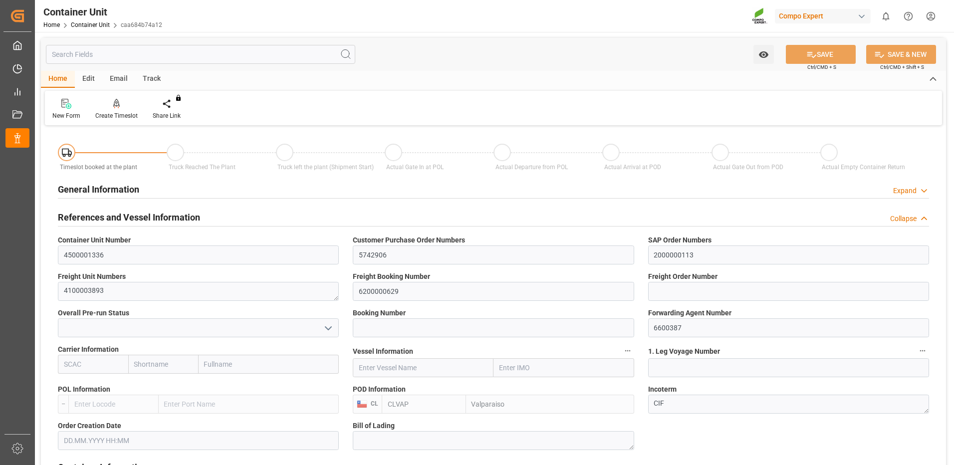
type input "CLVAP"
type input "7"
type input "0"
type input "8"
type input "0"
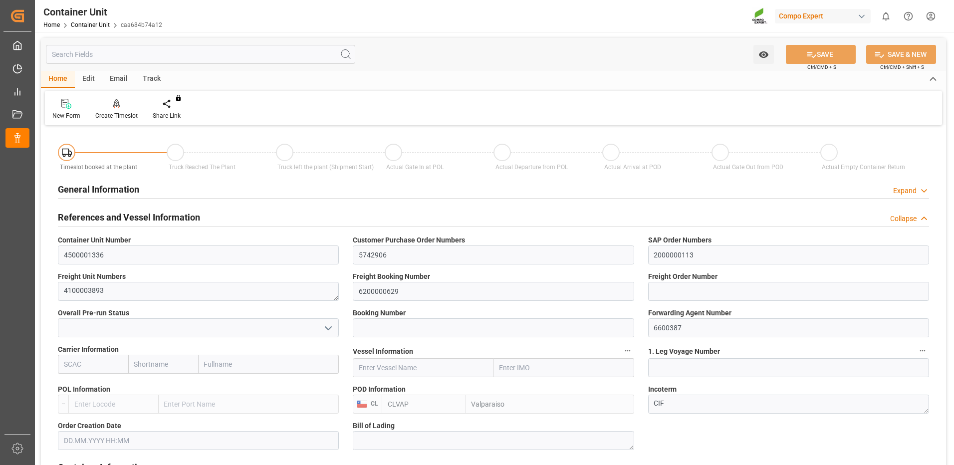
type input "0"
type input "25560"
type input "18.09.2025"
click at [113, 107] on icon at bounding box center [116, 103] width 7 height 8
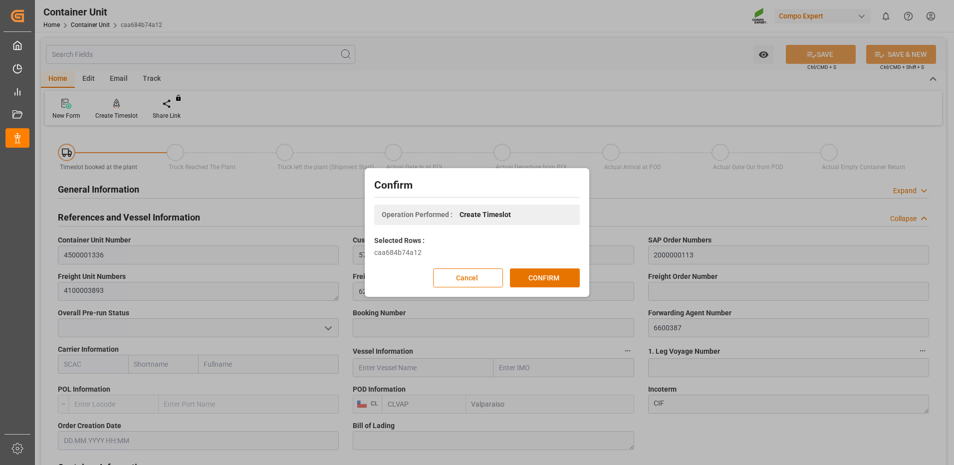
click at [523, 287] on div "Confirm Operation Performed : Create Timeslot Selected Rows : caa684b74a12 Canc…" at bounding box center [476, 233] width 219 height 124
click at [523, 281] on button "CONFIRM" at bounding box center [545, 277] width 70 height 19
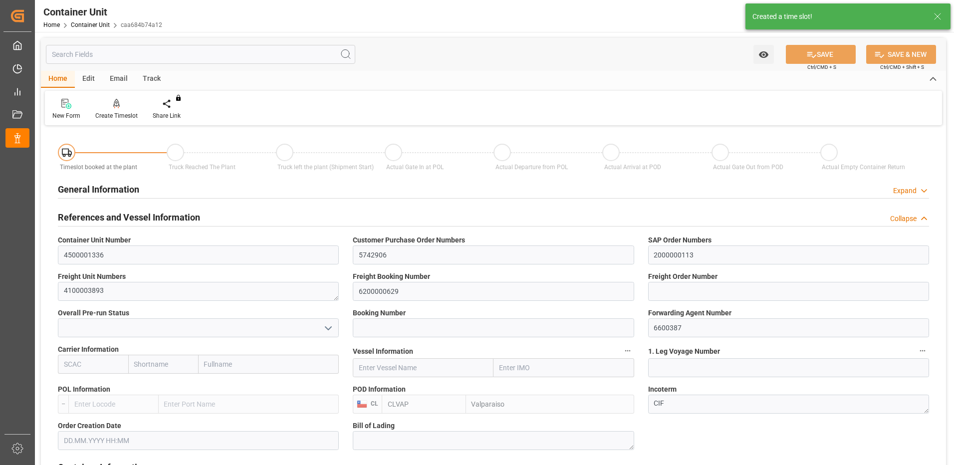
type input "18.09.2025"
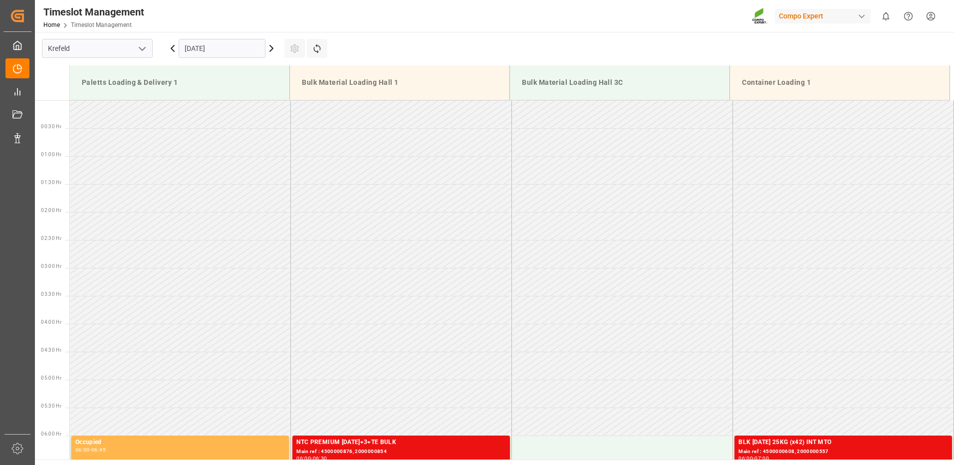
scroll to position [664, 0]
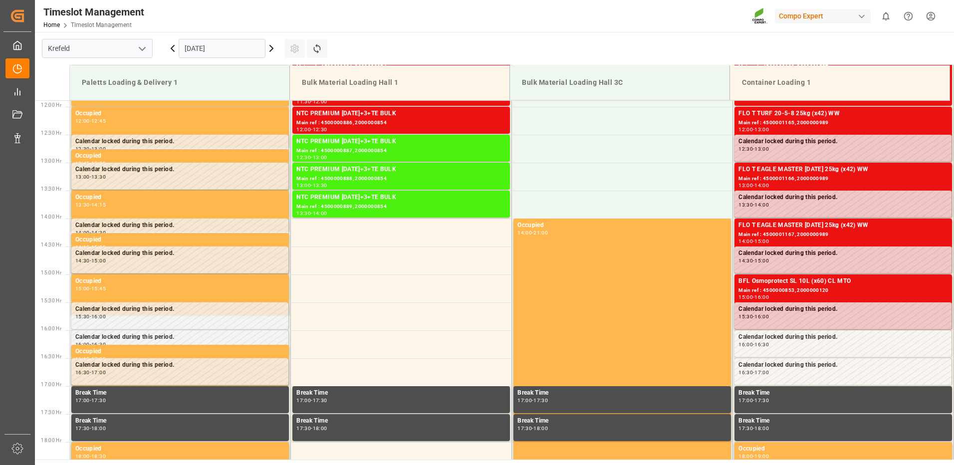
click at [214, 48] on input "[DATE]" at bounding box center [222, 48] width 87 height 19
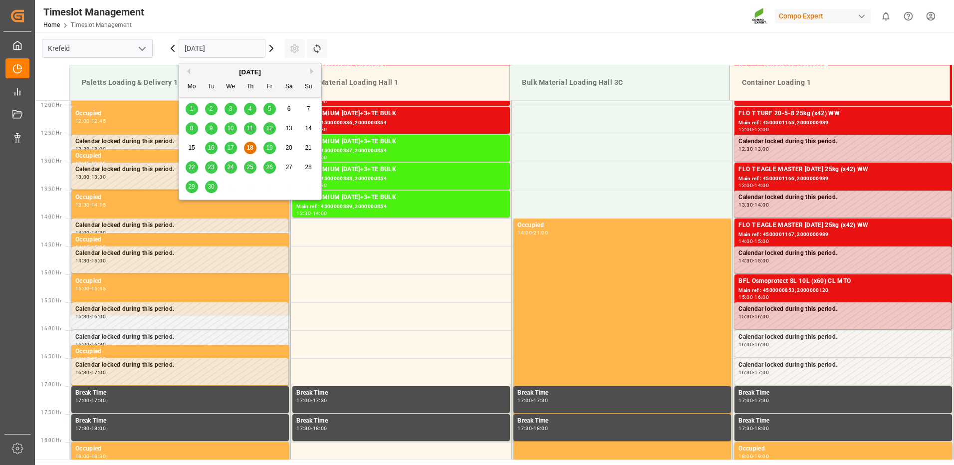
click at [311, 69] on button "Next Month" at bounding box center [313, 71] width 6 height 6
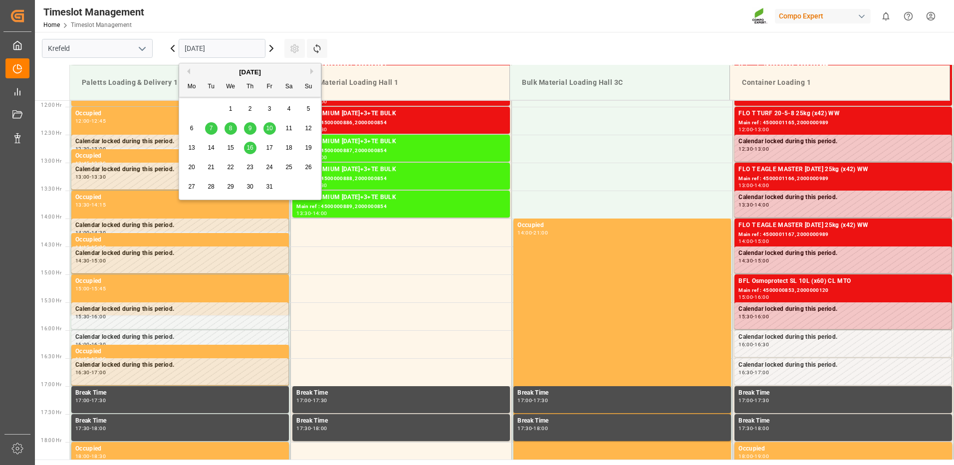
click at [268, 131] on span "10" at bounding box center [269, 128] width 6 height 7
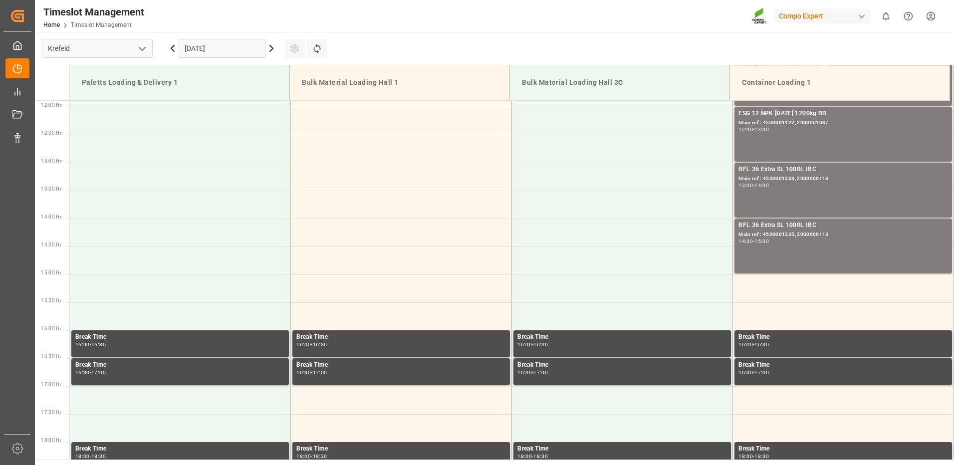
click at [174, 48] on icon at bounding box center [173, 48] width 12 height 12
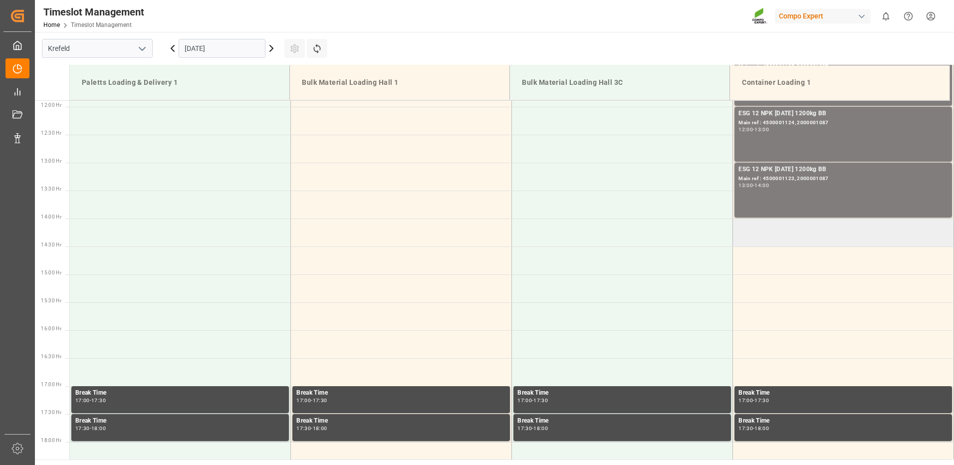
click at [744, 228] on td at bounding box center [843, 232] width 221 height 28
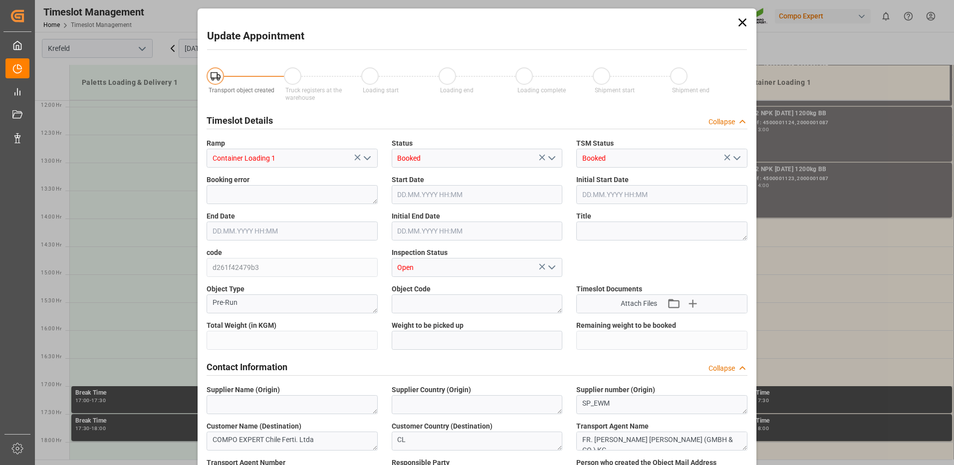
type input "25560"
type input "0"
type input "09.10.2025 14:00"
type input "09.10.2025 14:30"
type input "18.09.2025 11:20"
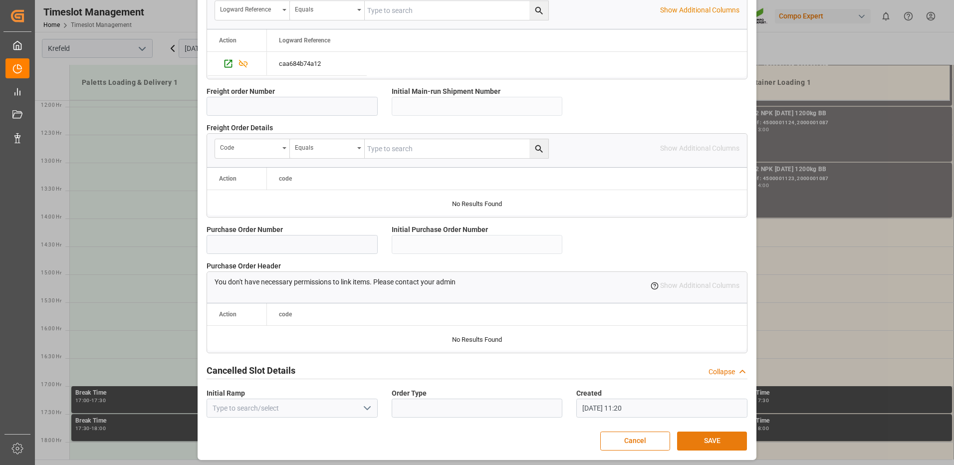
scroll to position [850, 0]
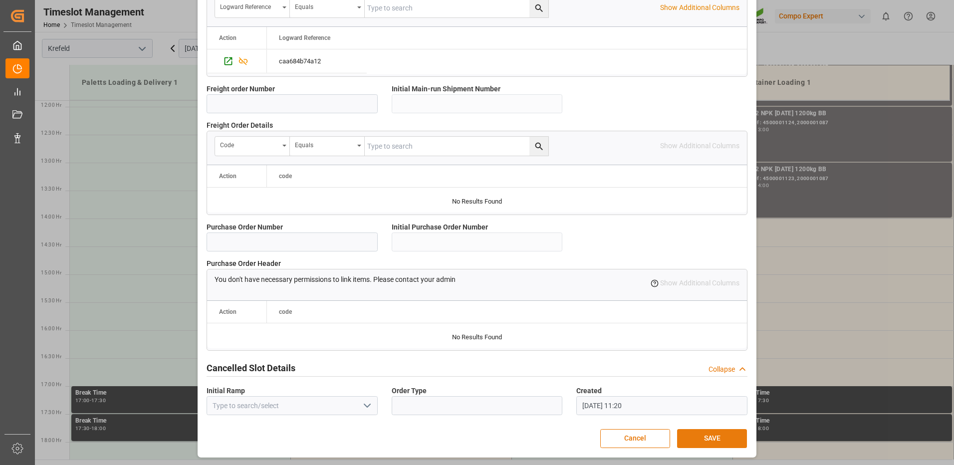
click at [697, 433] on button "SAVE" at bounding box center [712, 438] width 70 height 19
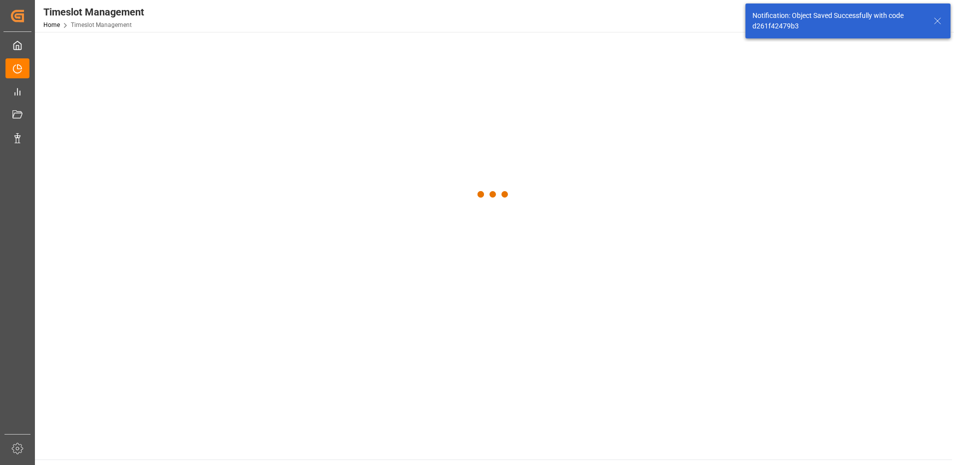
click at [713, 441] on main at bounding box center [493, 245] width 917 height 427
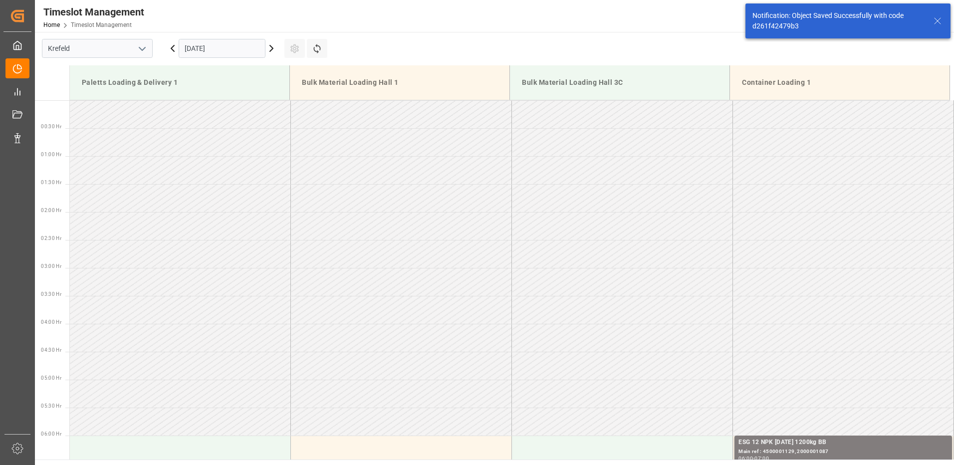
scroll to position [720, 0]
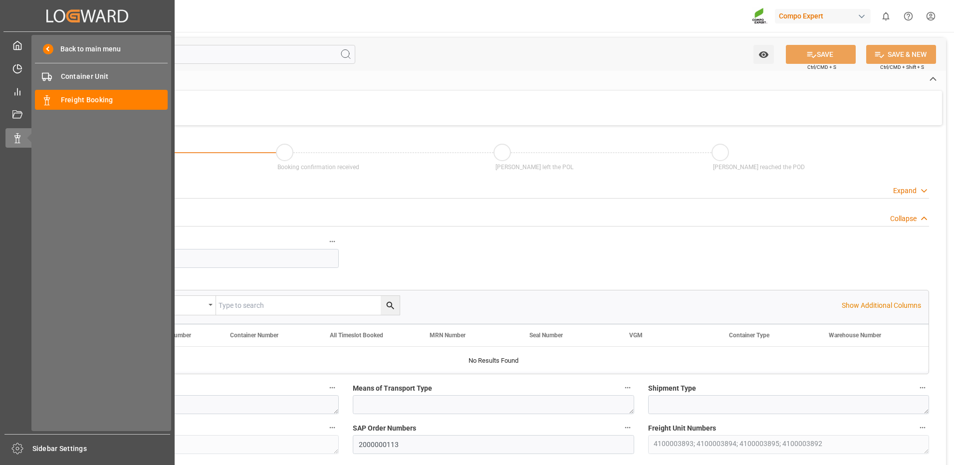
type input "CLVAP"
type input "0"
type input "102240"
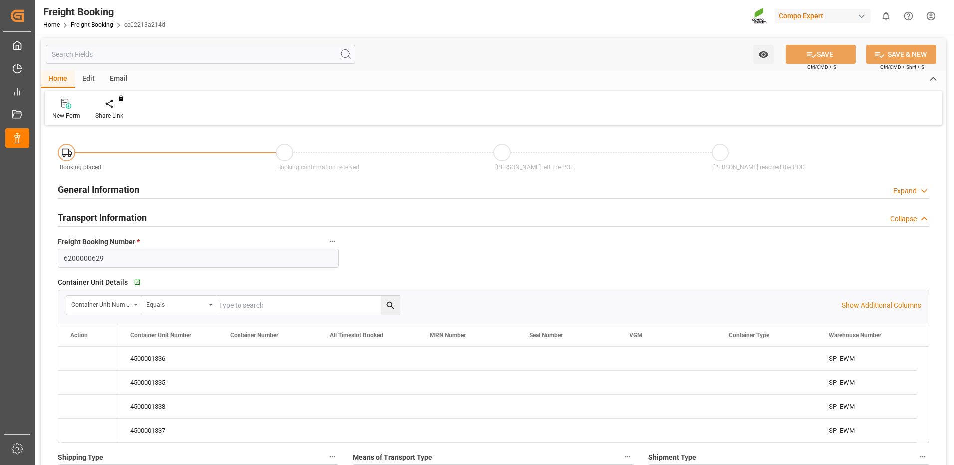
type input "[DATE] 01:00"
type input "[DATE] 15:44"
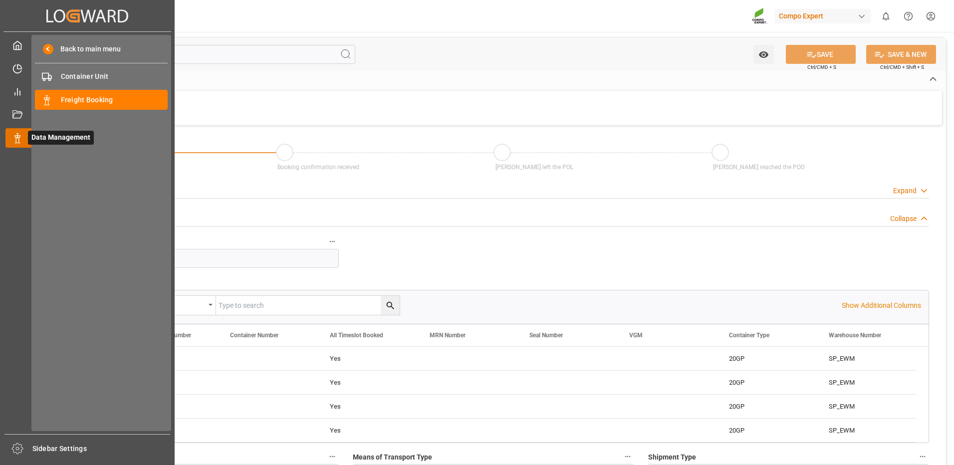
click at [13, 133] on div at bounding box center [13, 138] width 17 height 10
click at [73, 98] on span "Freight Booking" at bounding box center [114, 100] width 107 height 10
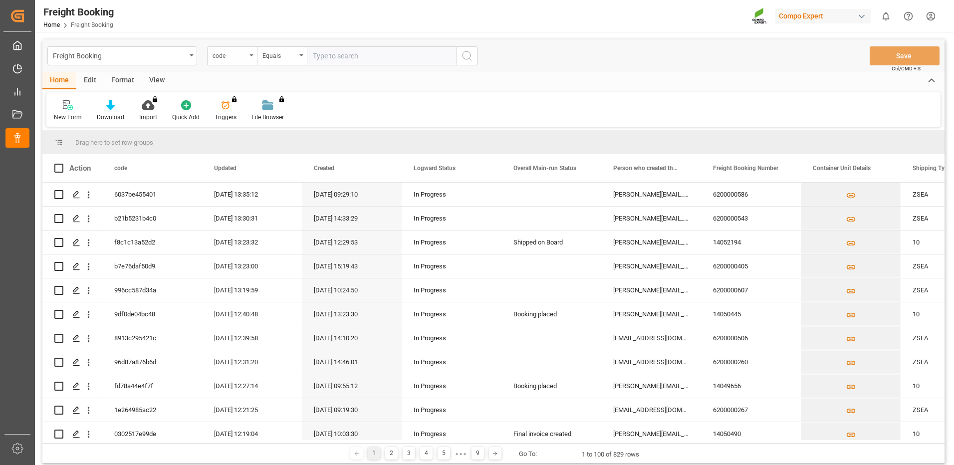
click at [250, 58] on div "code" at bounding box center [232, 55] width 50 height 19
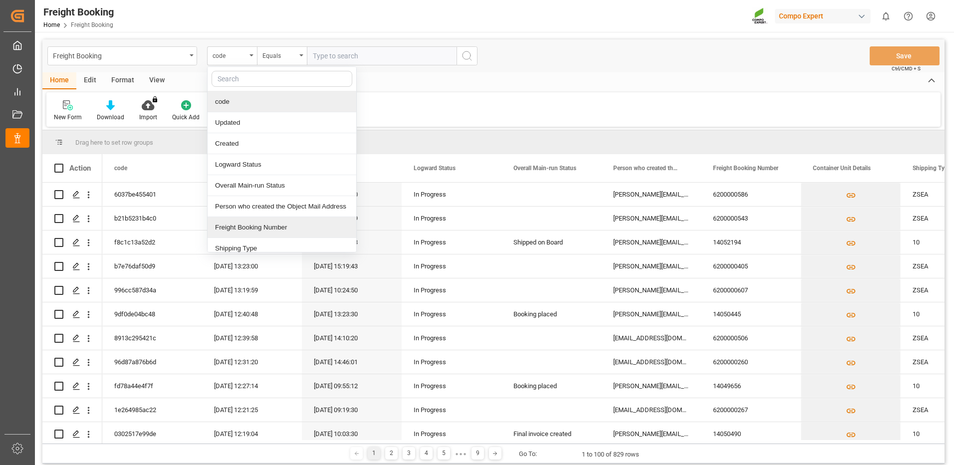
click at [231, 232] on div "Freight Booking Number" at bounding box center [281, 227] width 149 height 21
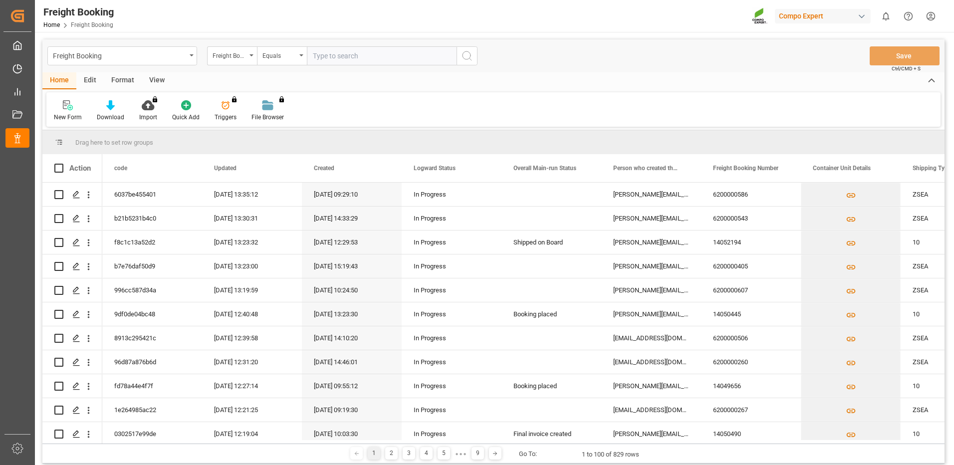
click at [344, 56] on input "text" at bounding box center [382, 55] width 150 height 19
paste input "6200000043"
type input "6200000043"
click at [467, 55] on icon "search button" at bounding box center [467, 56] width 12 height 12
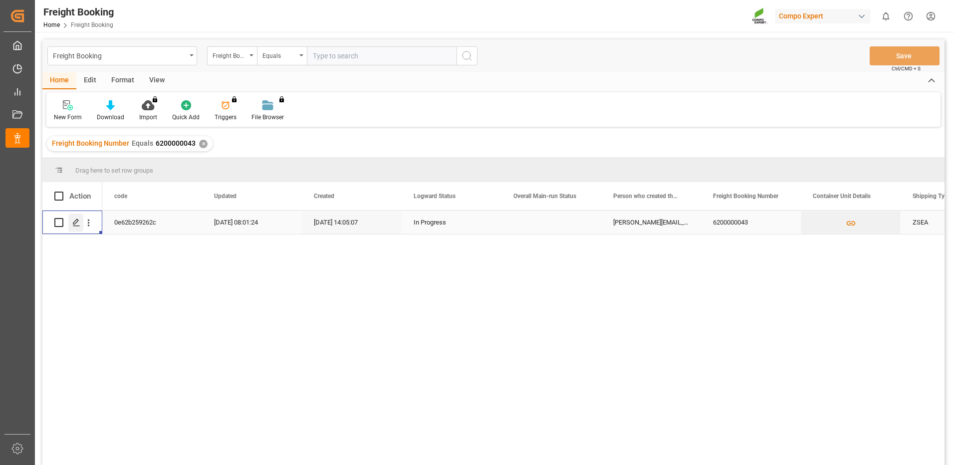
click at [76, 220] on icon "Press SPACE to select this row." at bounding box center [76, 222] width 8 height 8
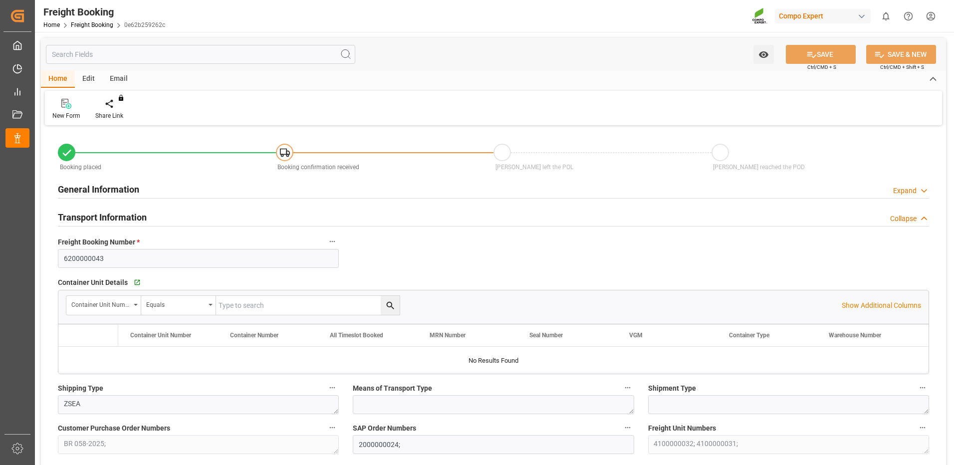
type input "BRPNG"
type input "0"
type input "78720"
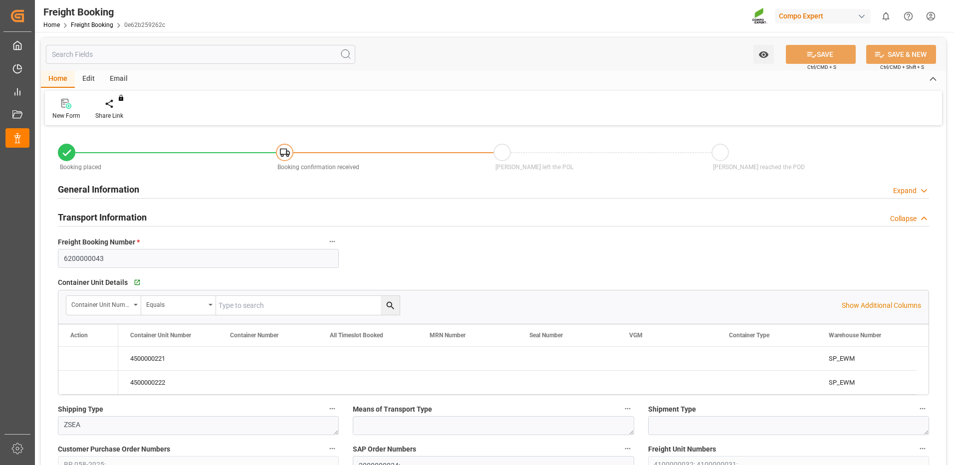
type input "18.07.2025 14:05"
click at [75, 361] on icon "Press SPACE to select this row." at bounding box center [79, 358] width 10 height 10
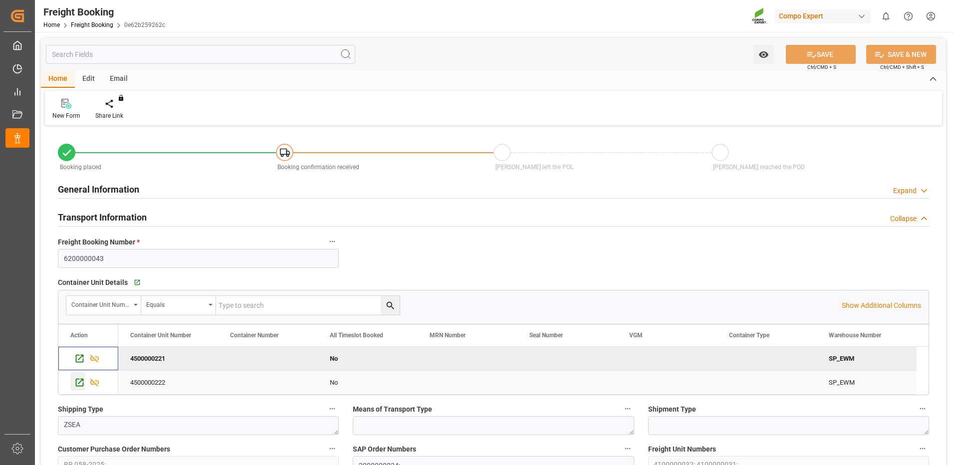
click at [83, 387] on icon "Press SPACE to select this row." at bounding box center [79, 382] width 10 height 10
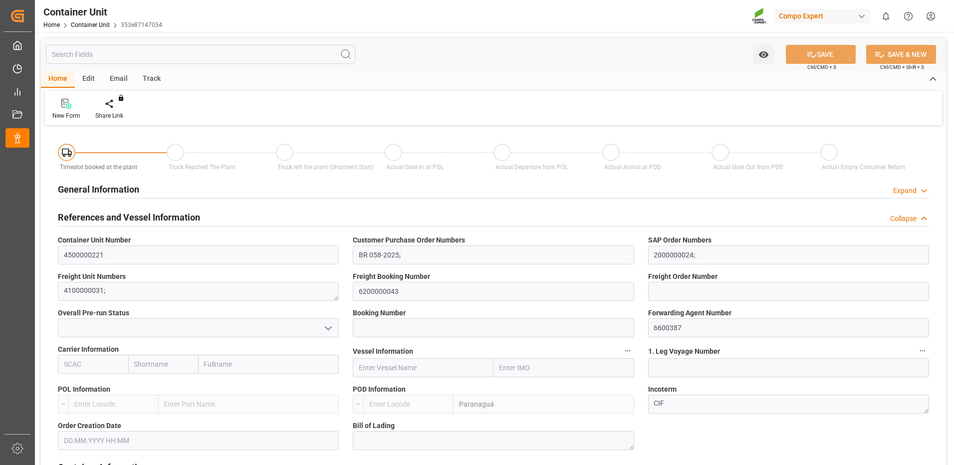
type input "BRPNG"
type input "0"
type input "39360"
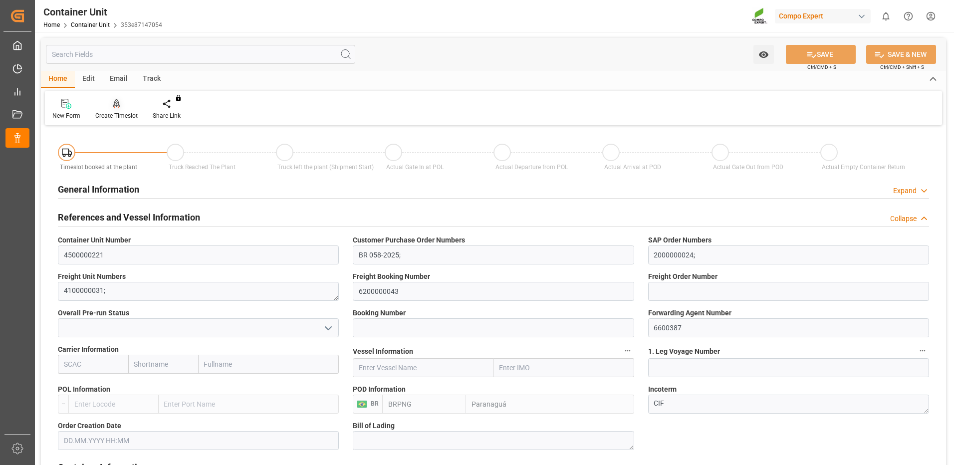
click at [117, 110] on div "Create Timeslot" at bounding box center [116, 109] width 57 height 22
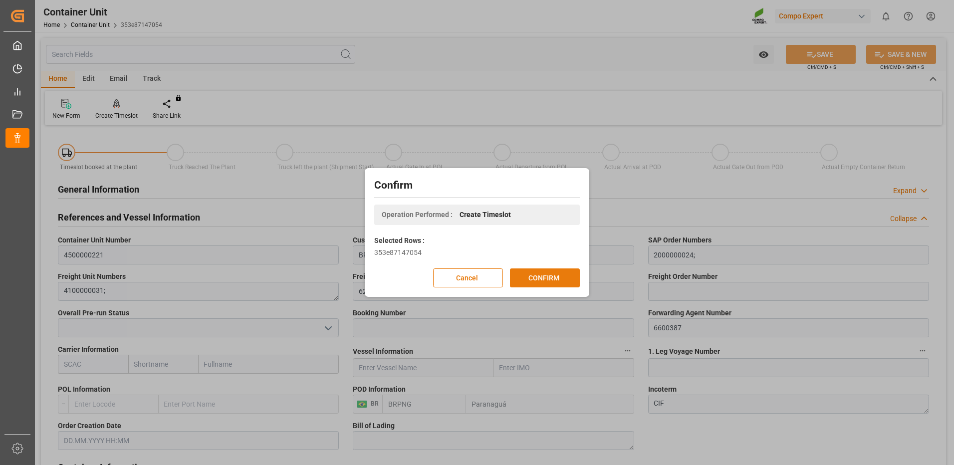
click at [515, 277] on button "CONFIRM" at bounding box center [545, 277] width 70 height 19
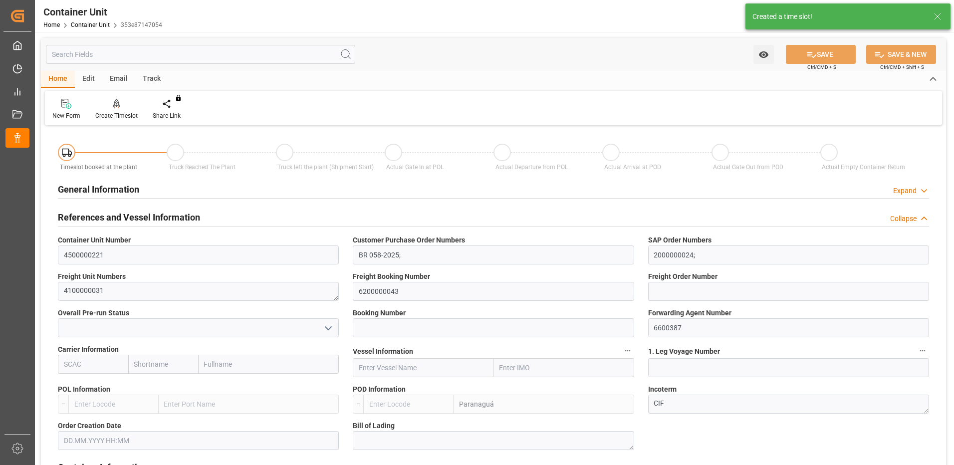
type input "BRPNG"
type input "0"
type input "39360"
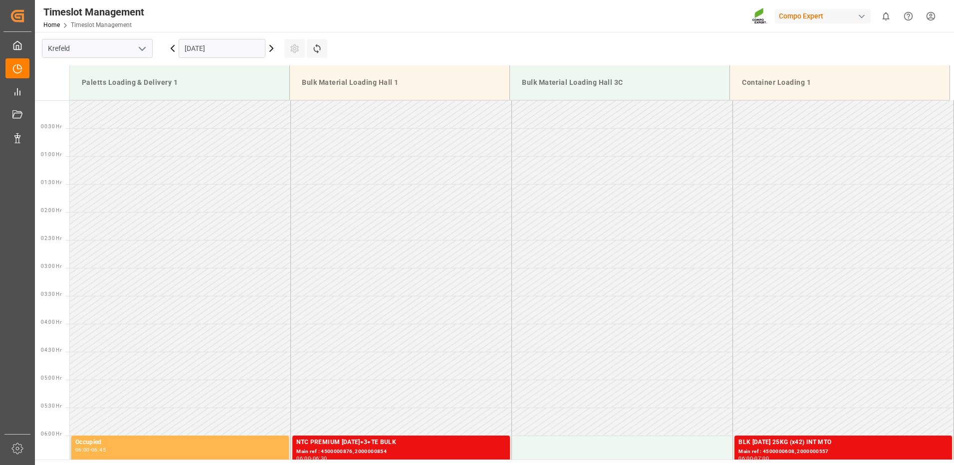
scroll to position [720, 0]
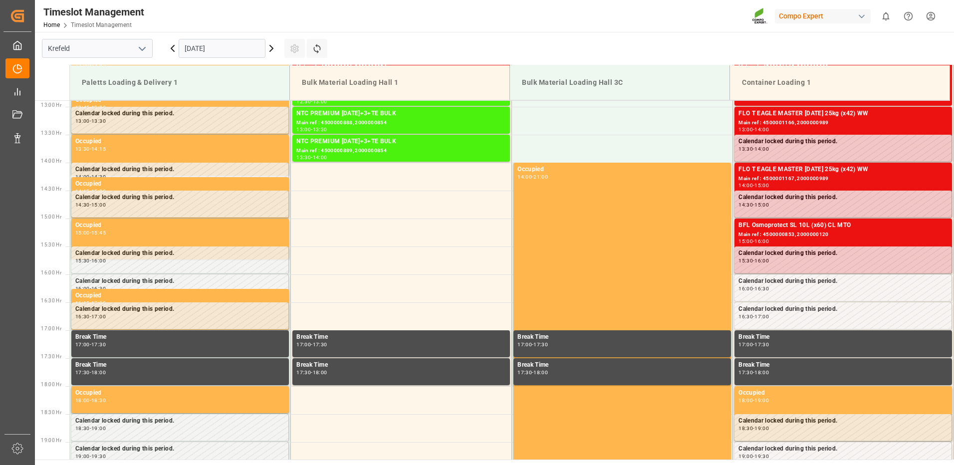
click at [212, 50] on input "[DATE]" at bounding box center [222, 48] width 87 height 19
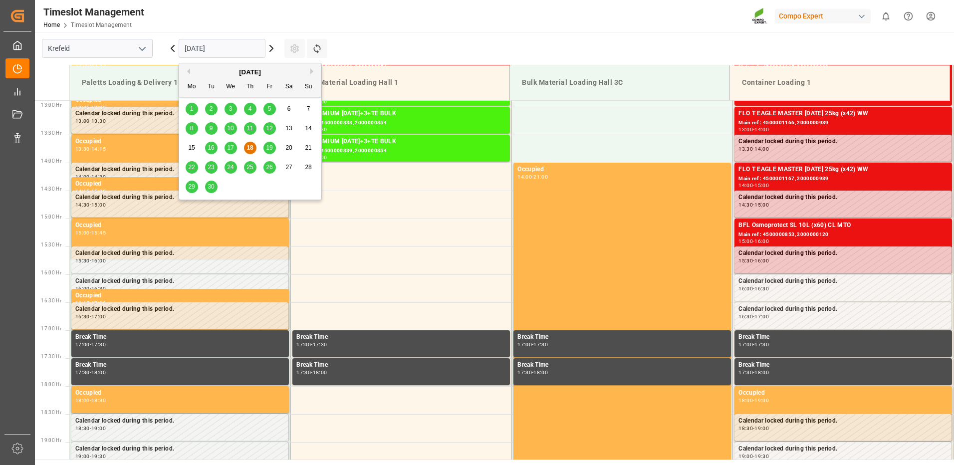
click at [310, 69] on div "[DATE]" at bounding box center [250, 72] width 142 height 10
click at [312, 72] on button "Next Month" at bounding box center [313, 71] width 6 height 6
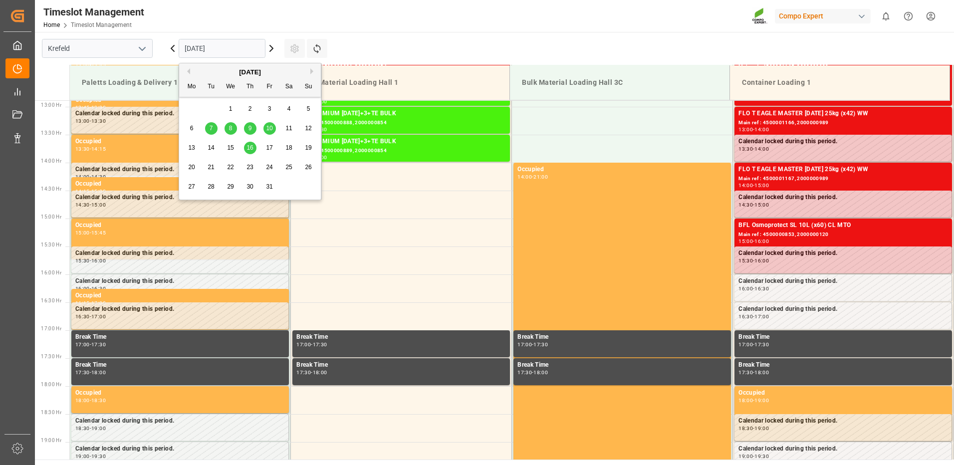
click at [191, 148] on span "13" at bounding box center [191, 147] width 6 height 7
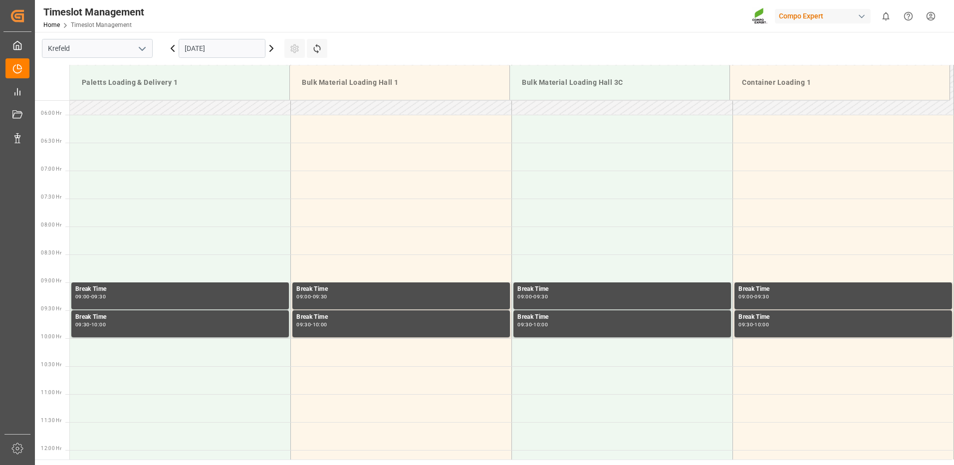
scroll to position [271, 0]
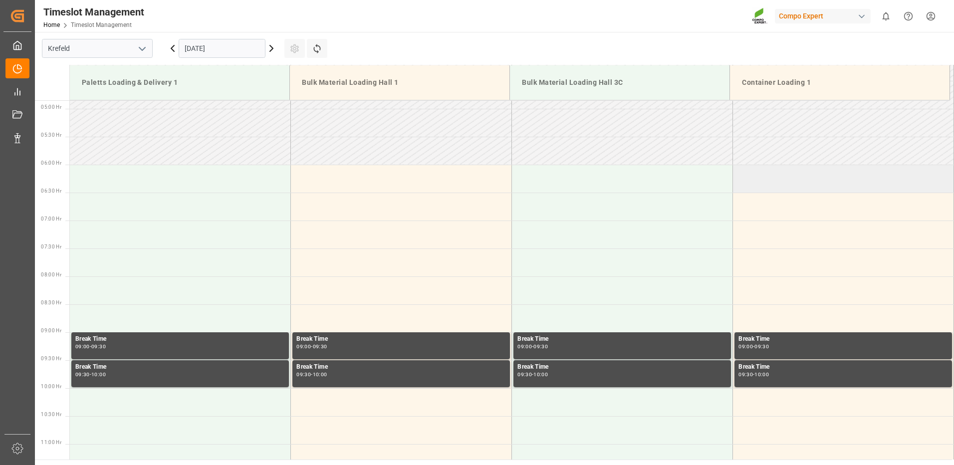
click at [752, 186] on td at bounding box center [843, 179] width 221 height 28
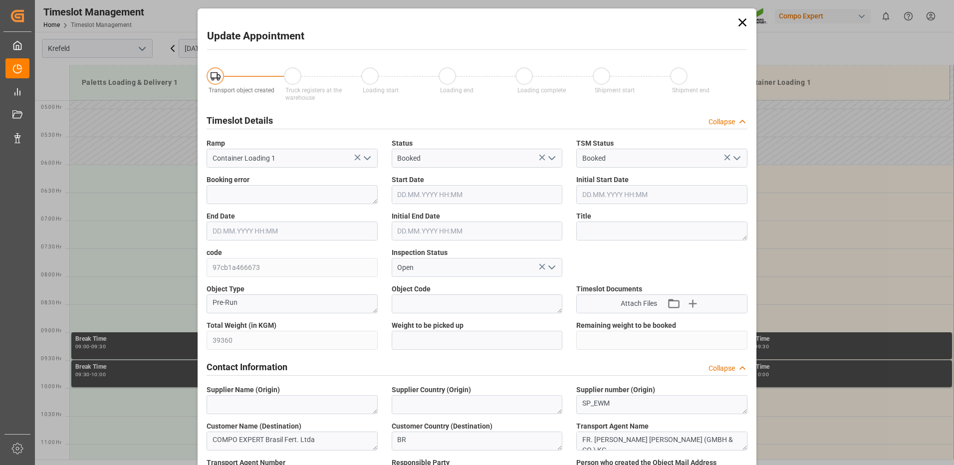
type input "39360"
type input "0"
type input "[DATE] 06:00"
type input "[DATE] 06:30"
type input "[DATE] 11:36"
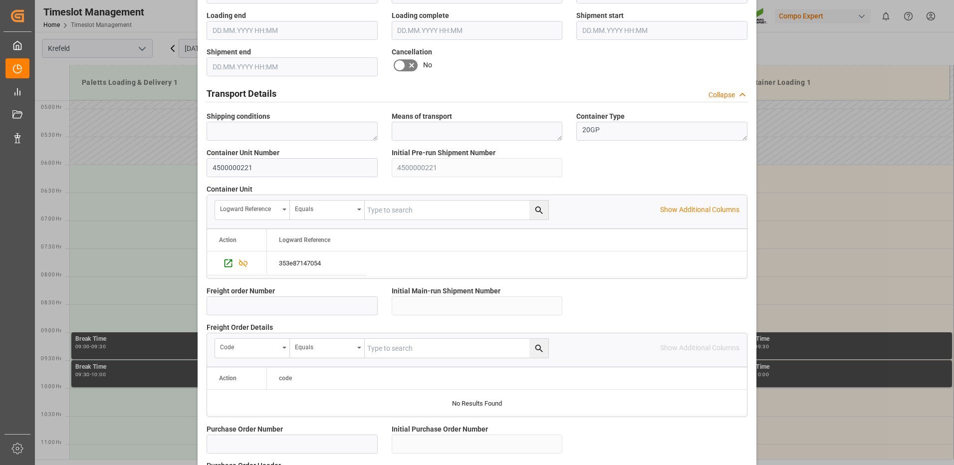
scroll to position [850, 0]
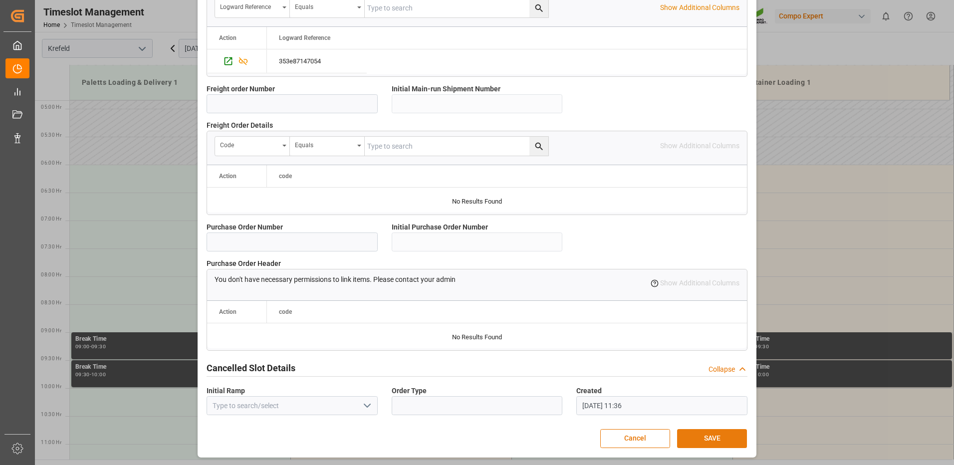
click at [704, 431] on button "SAVE" at bounding box center [712, 438] width 70 height 19
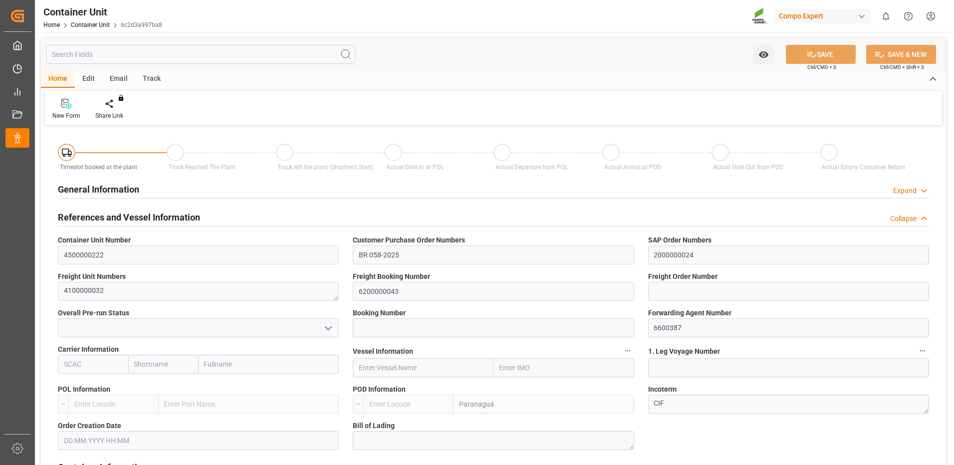
type input "BRPNG"
type input "0"
type input "39360"
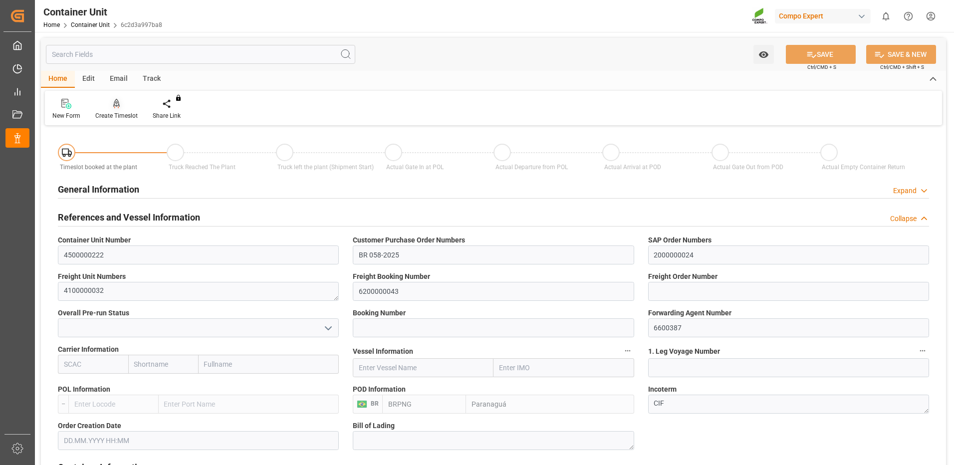
click at [111, 114] on div "Create Timeslot" at bounding box center [116, 115] width 42 height 9
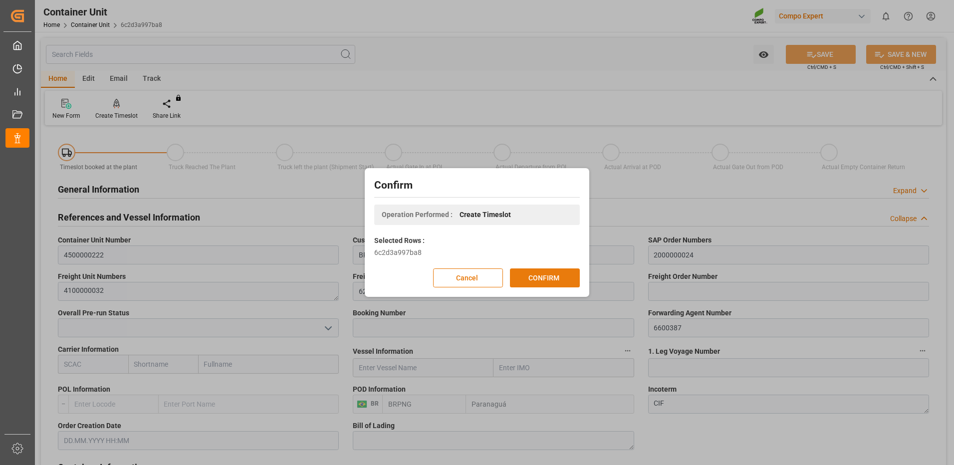
click at [542, 276] on button "CONFIRM" at bounding box center [545, 277] width 70 height 19
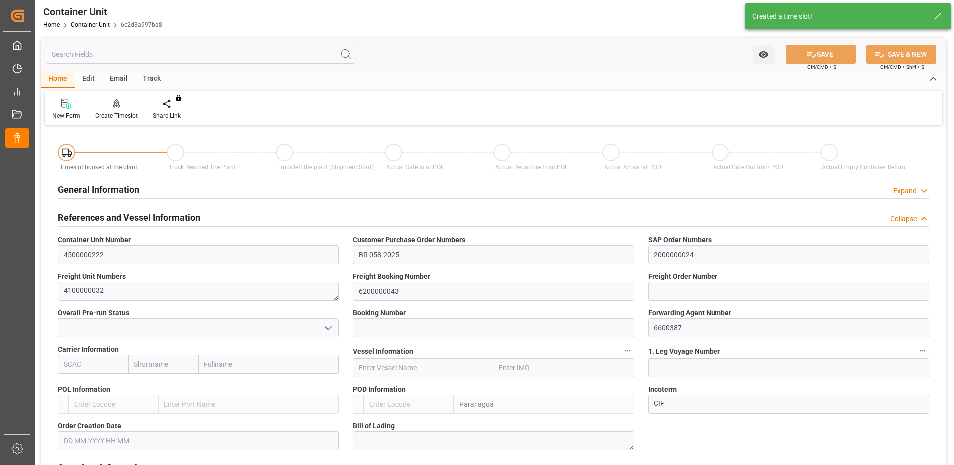
type input "BRPNG"
type input "0"
type input "39360"
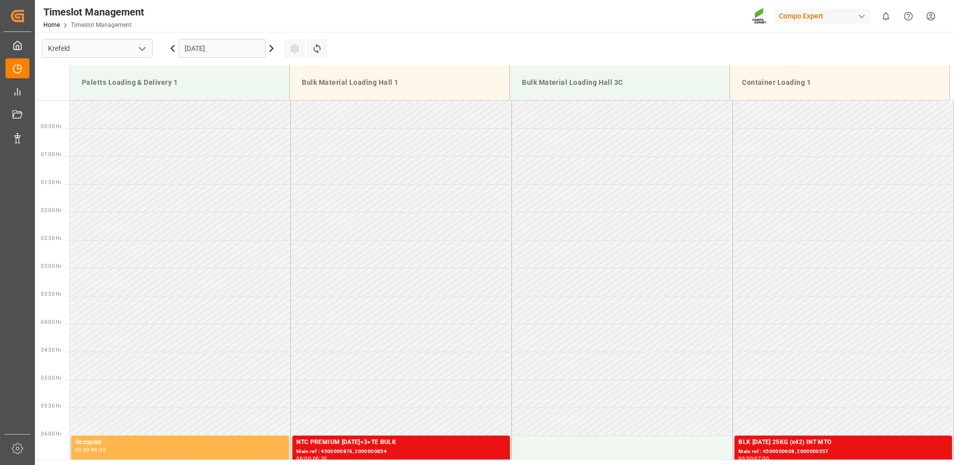
scroll to position [720, 0]
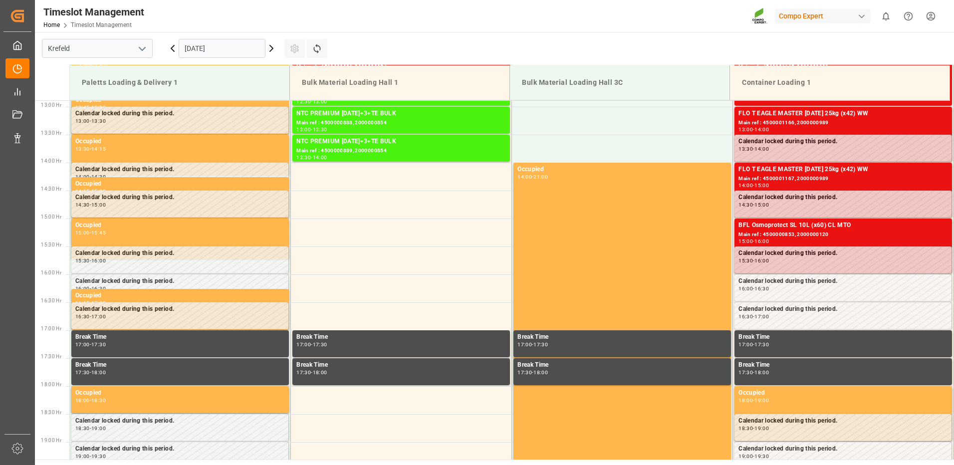
click at [267, 49] on icon at bounding box center [271, 48] width 12 height 12
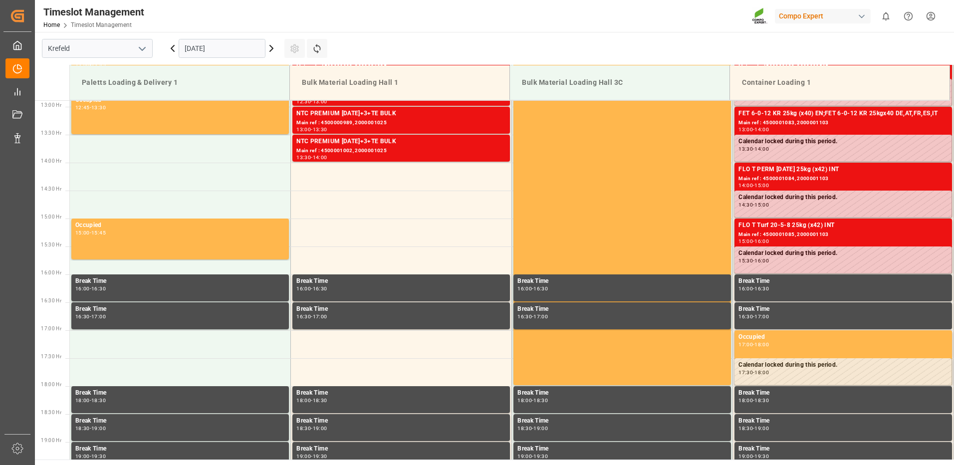
click at [232, 47] on input "[DATE]" at bounding box center [222, 48] width 87 height 19
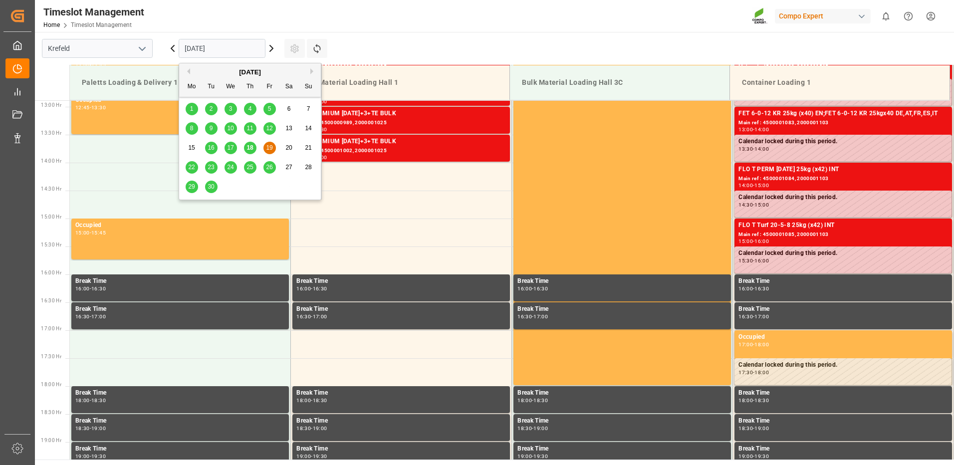
click at [312, 69] on button "Next Month" at bounding box center [313, 71] width 6 height 6
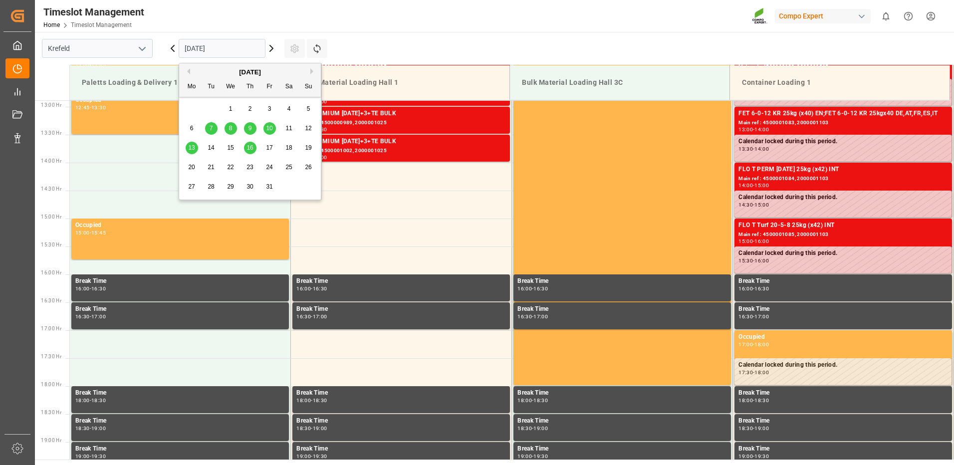
click at [189, 149] on span "13" at bounding box center [191, 147] width 6 height 7
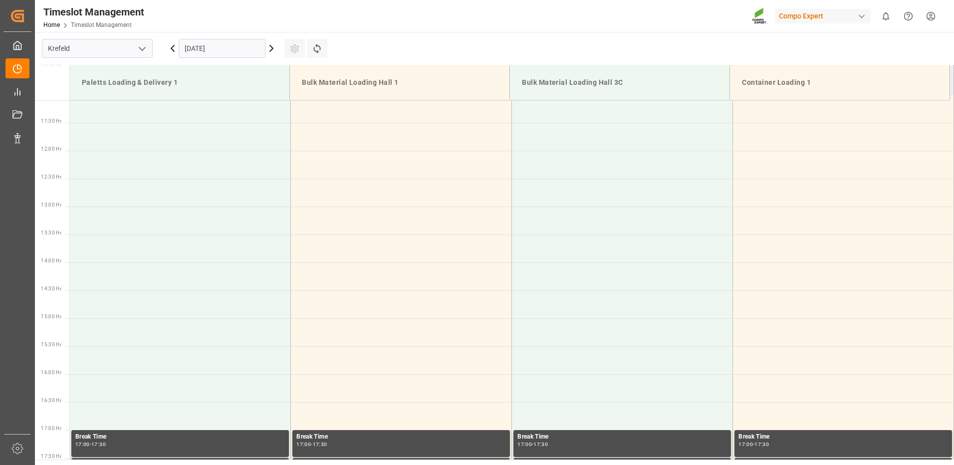
scroll to position [321, 0]
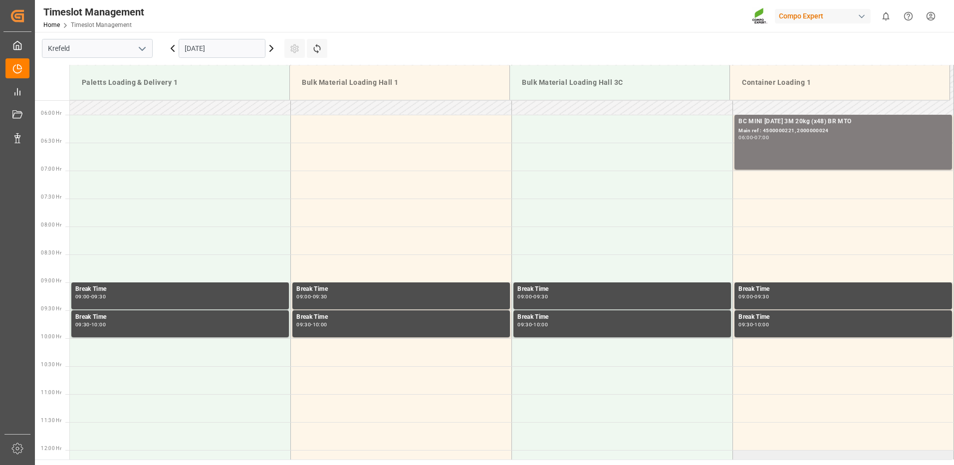
click at [742, 455] on td at bounding box center [843, 464] width 221 height 28
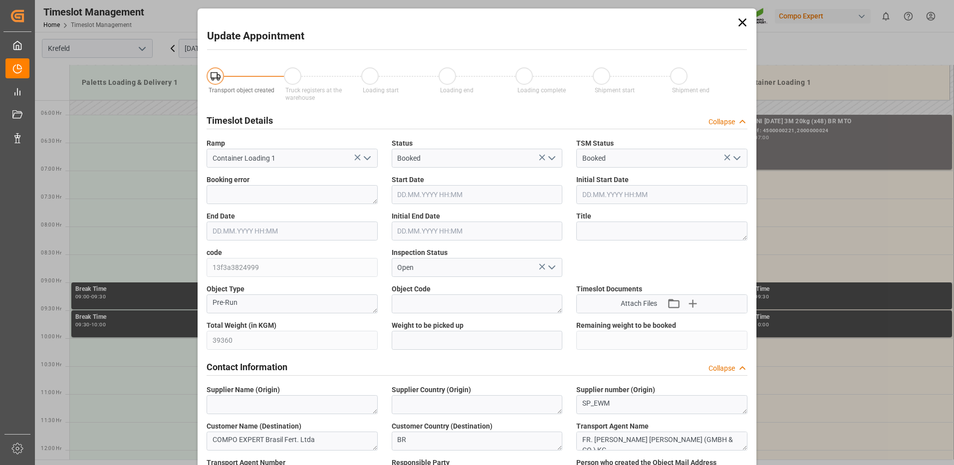
type input "39360"
type input "0"
type input "[DATE] 12:00"
type input "[DATE] 12:30"
type input "[DATE] 11:36"
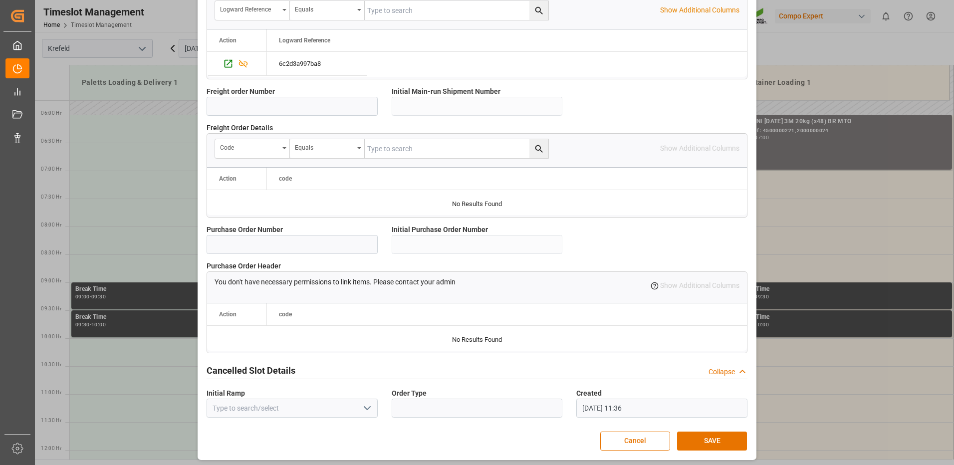
scroll to position [850, 0]
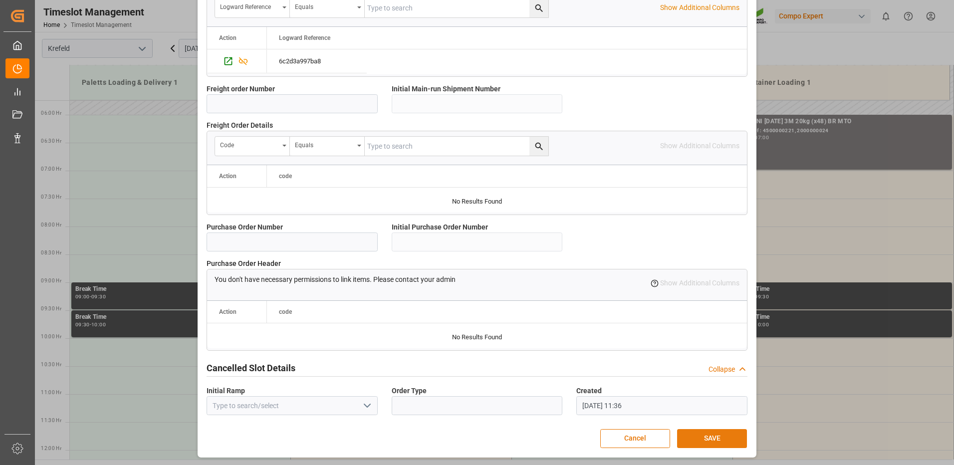
click at [699, 437] on button "SAVE" at bounding box center [712, 438] width 70 height 19
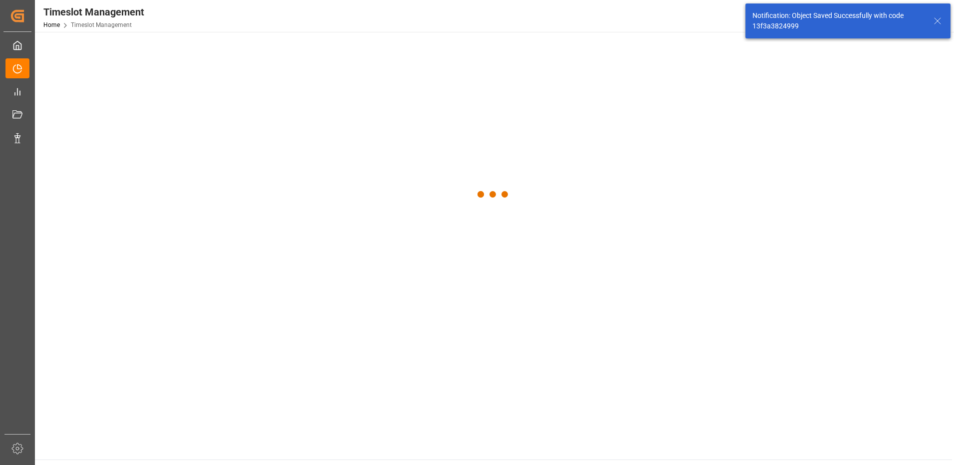
click at [718, 438] on main at bounding box center [493, 245] width 917 height 427
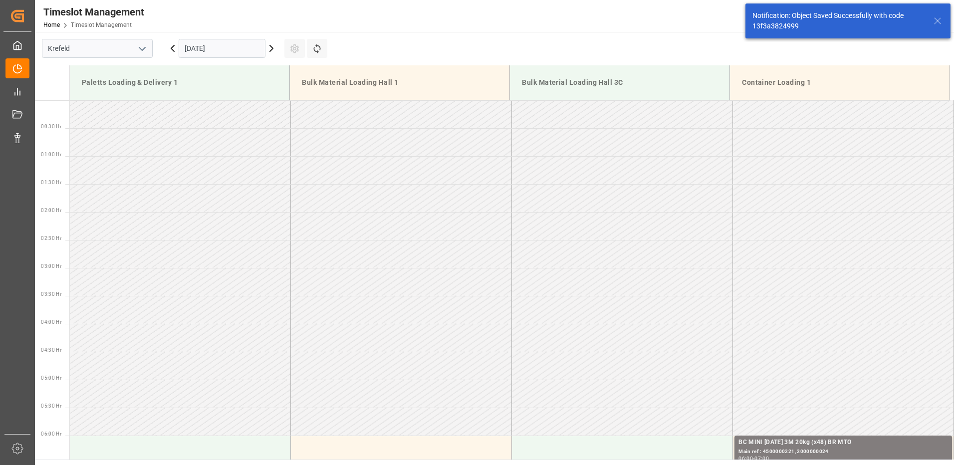
scroll to position [608, 0]
